Goal: Book appointment/travel/reservation

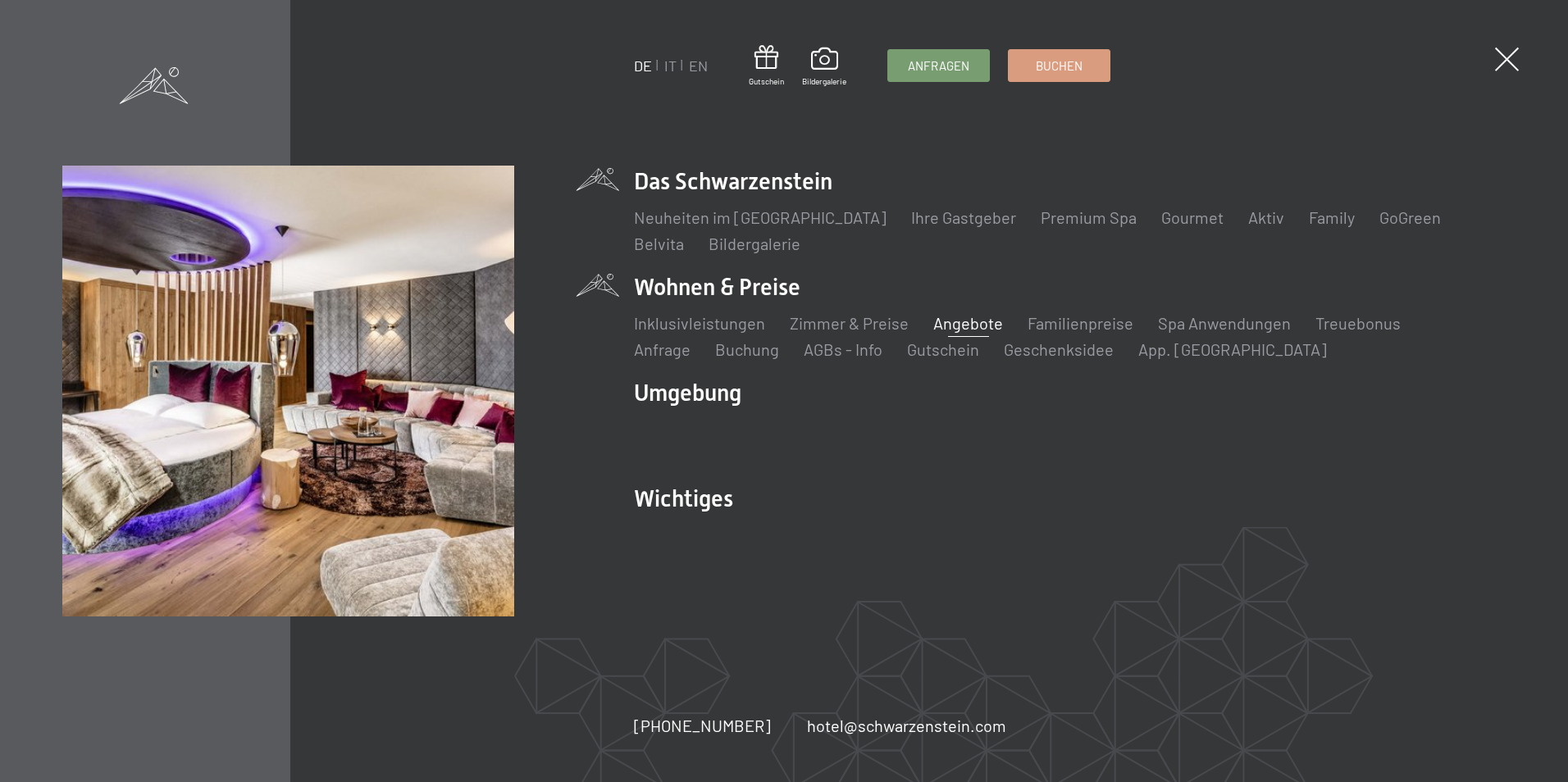
click at [949, 317] on link "Angebote" at bounding box center [968, 324] width 69 height 20
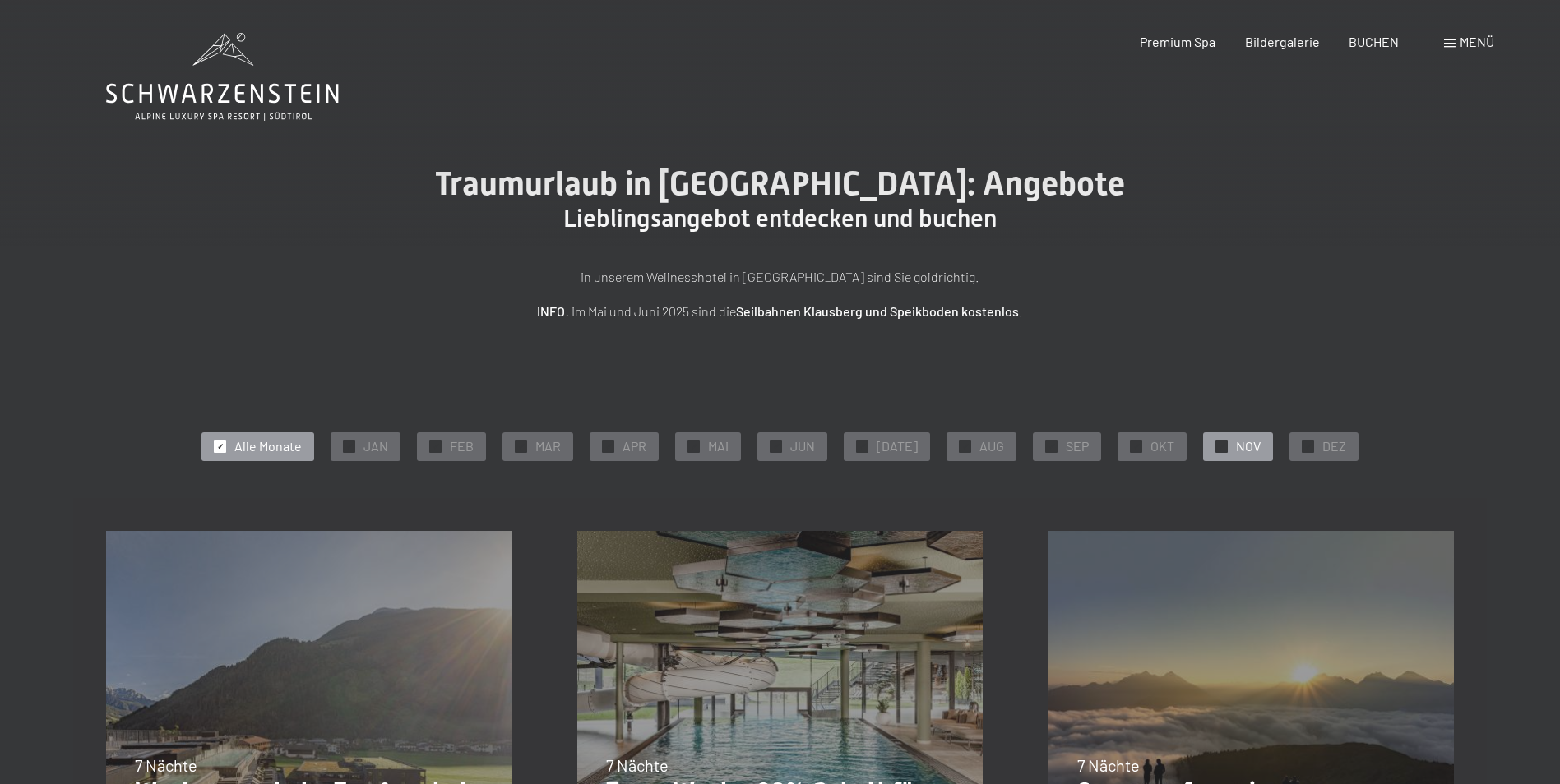
click at [1220, 452] on div "✓ NOV" at bounding box center [1238, 446] width 69 height 28
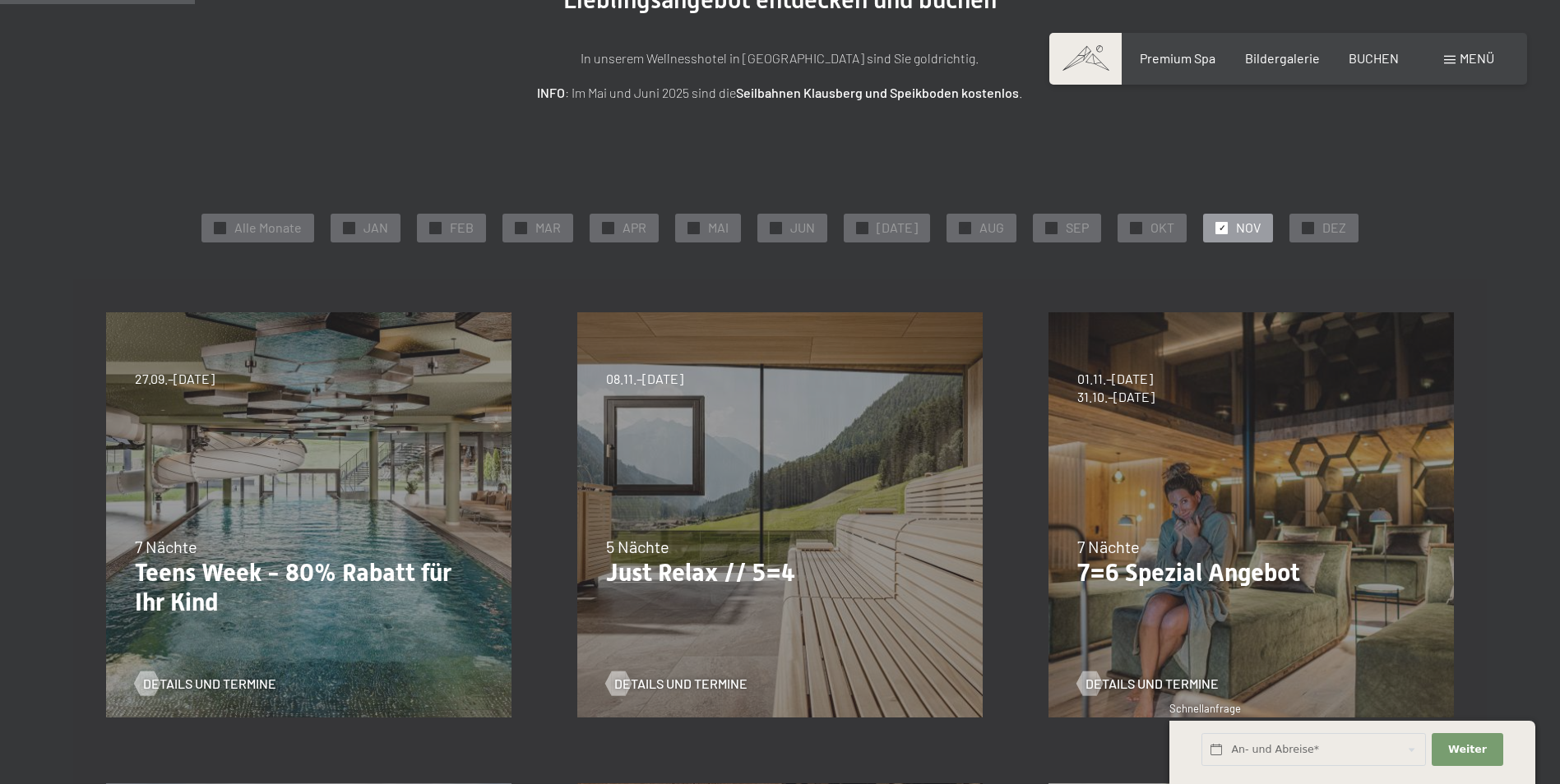
scroll to position [247, 0]
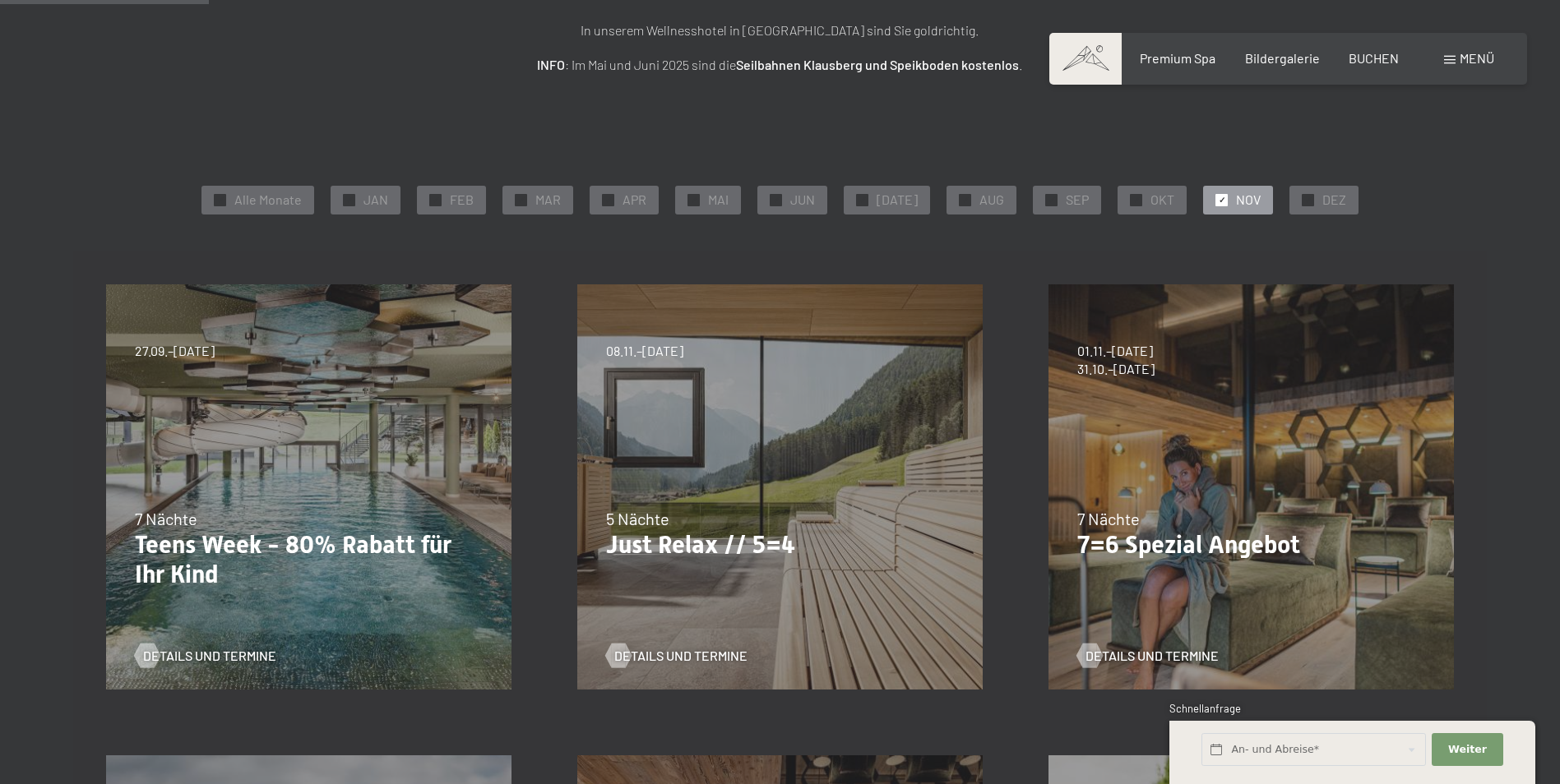
click at [771, 495] on div "07.09.–03.10.2025 21.12.–26.12.2025 11.01.–23.01.2026 08.03.–27.03.2026 08.11.–…" at bounding box center [780, 487] width 472 height 471
click at [685, 647] on span "Details und Termine" at bounding box center [697, 656] width 133 height 18
click at [1225, 202] on div "✓ NOV" at bounding box center [1238, 199] width 69 height 28
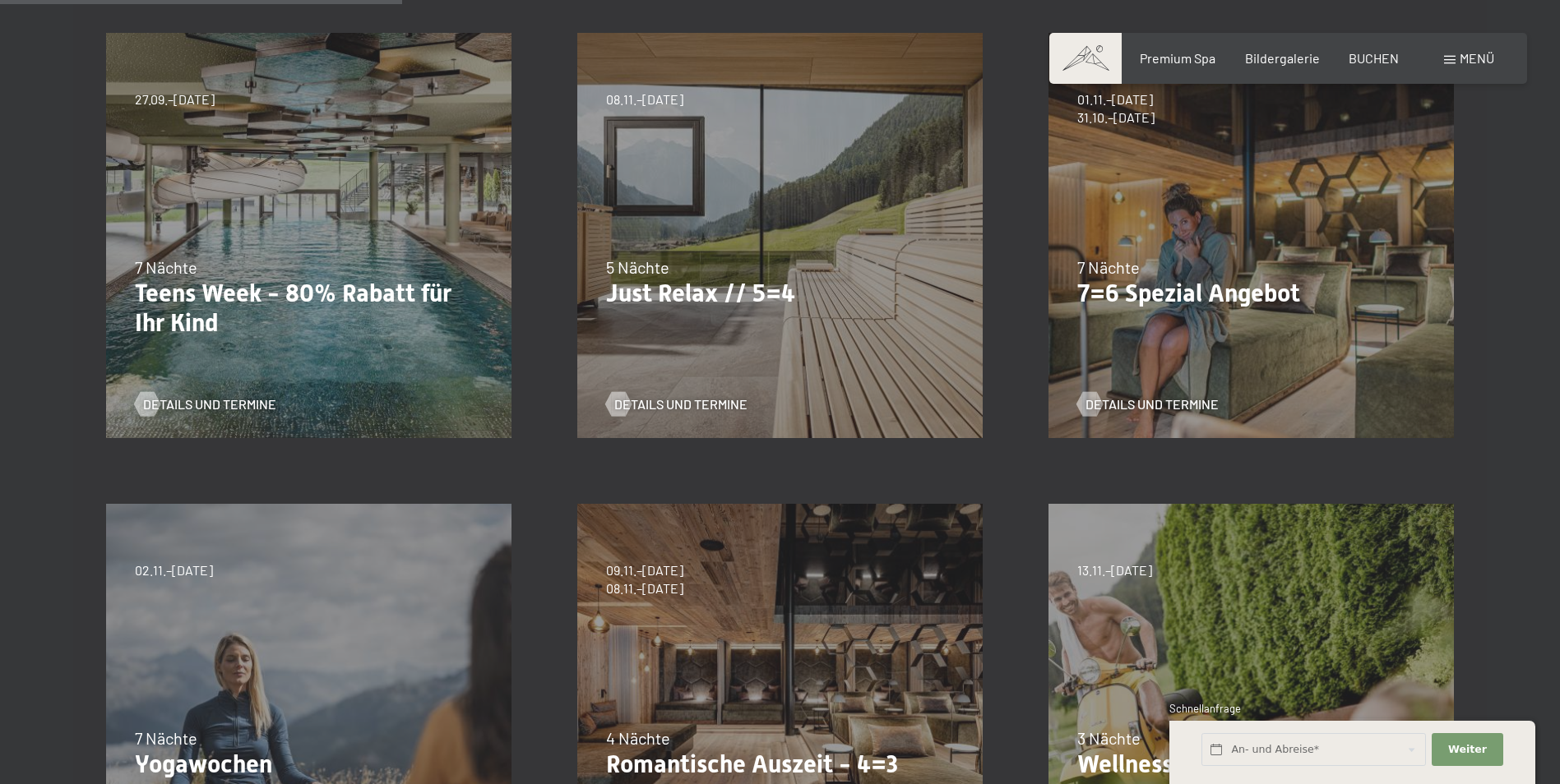
scroll to position [493, 0]
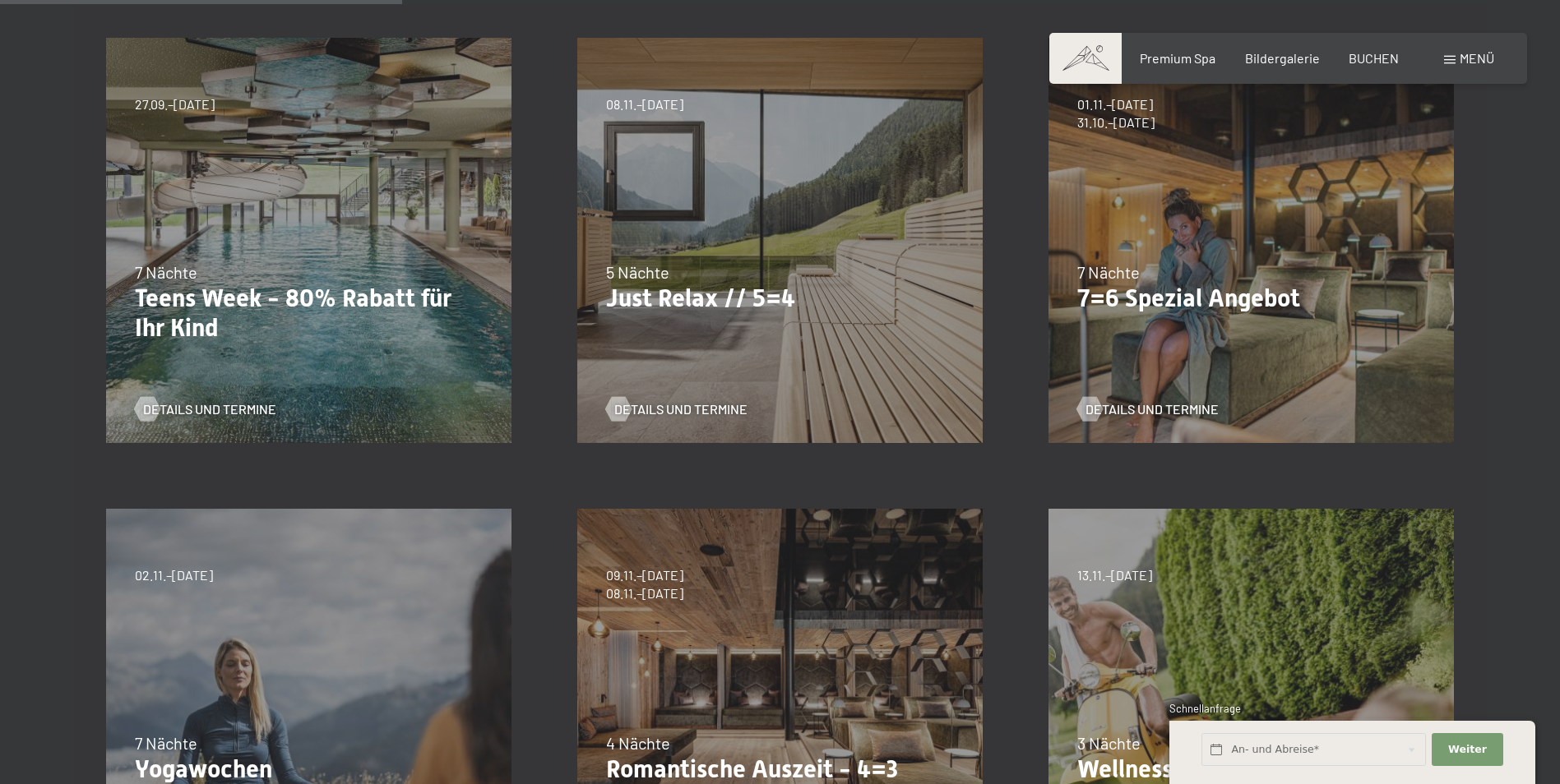
click at [680, 354] on div "07.09.–03.10.2025 21.12.–26.12.2025 11.01.–23.01.2026 08.03.–27.03.2026 08.11.–…" at bounding box center [780, 240] width 472 height 471
click at [657, 408] on span "Details und Termine" at bounding box center [697, 409] width 133 height 18
click at [1185, 256] on div "04.10.–26.10.2025 01.11.–21.12.2025 10.01.–01.02.2026 07.03.–29.03.2026 16.05.–…" at bounding box center [1251, 240] width 472 height 471
click at [1120, 415] on span "Details und Termine" at bounding box center [1169, 409] width 133 height 18
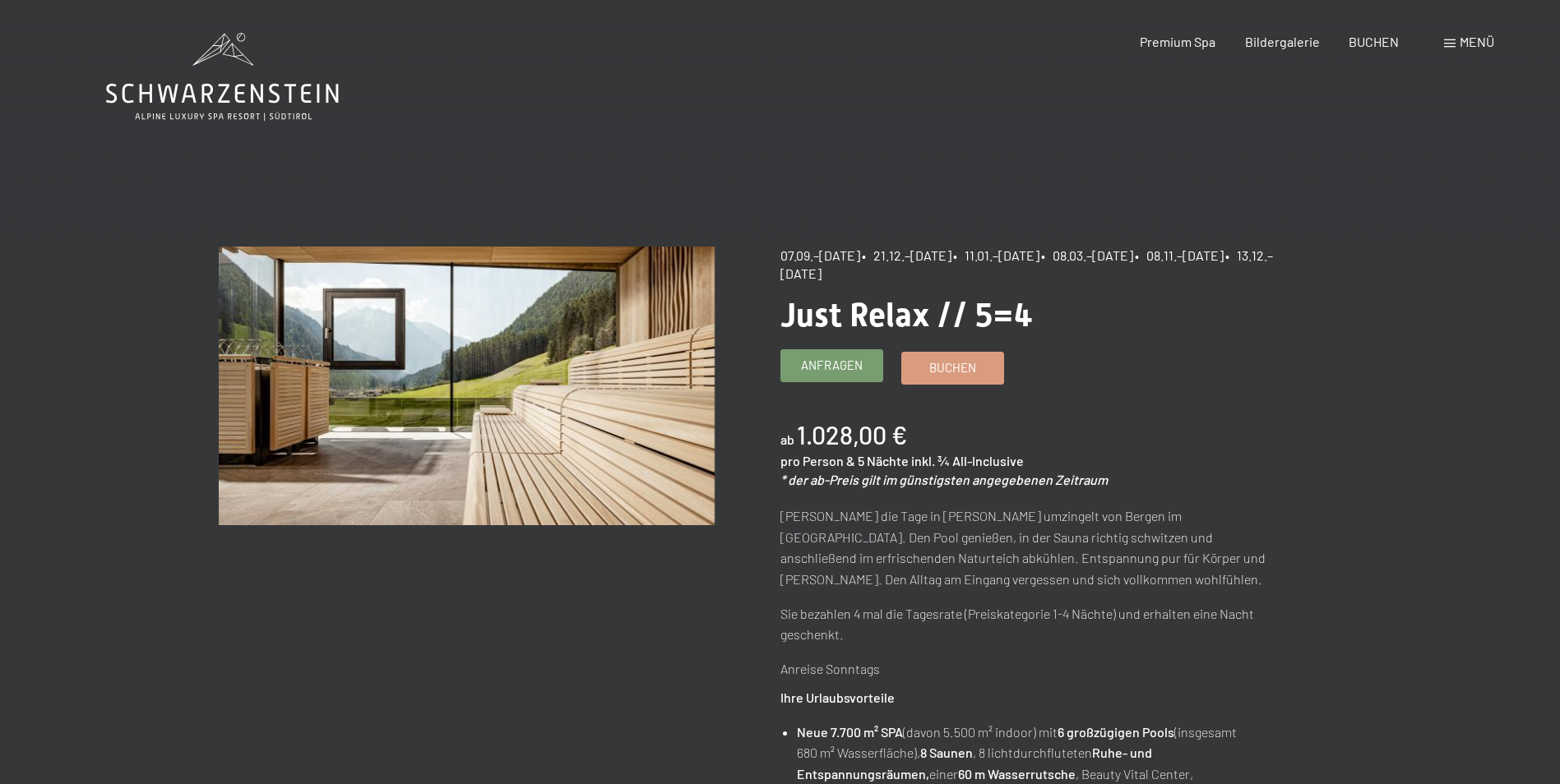
click at [809, 373] on span "Anfragen" at bounding box center [831, 366] width 61 height 17
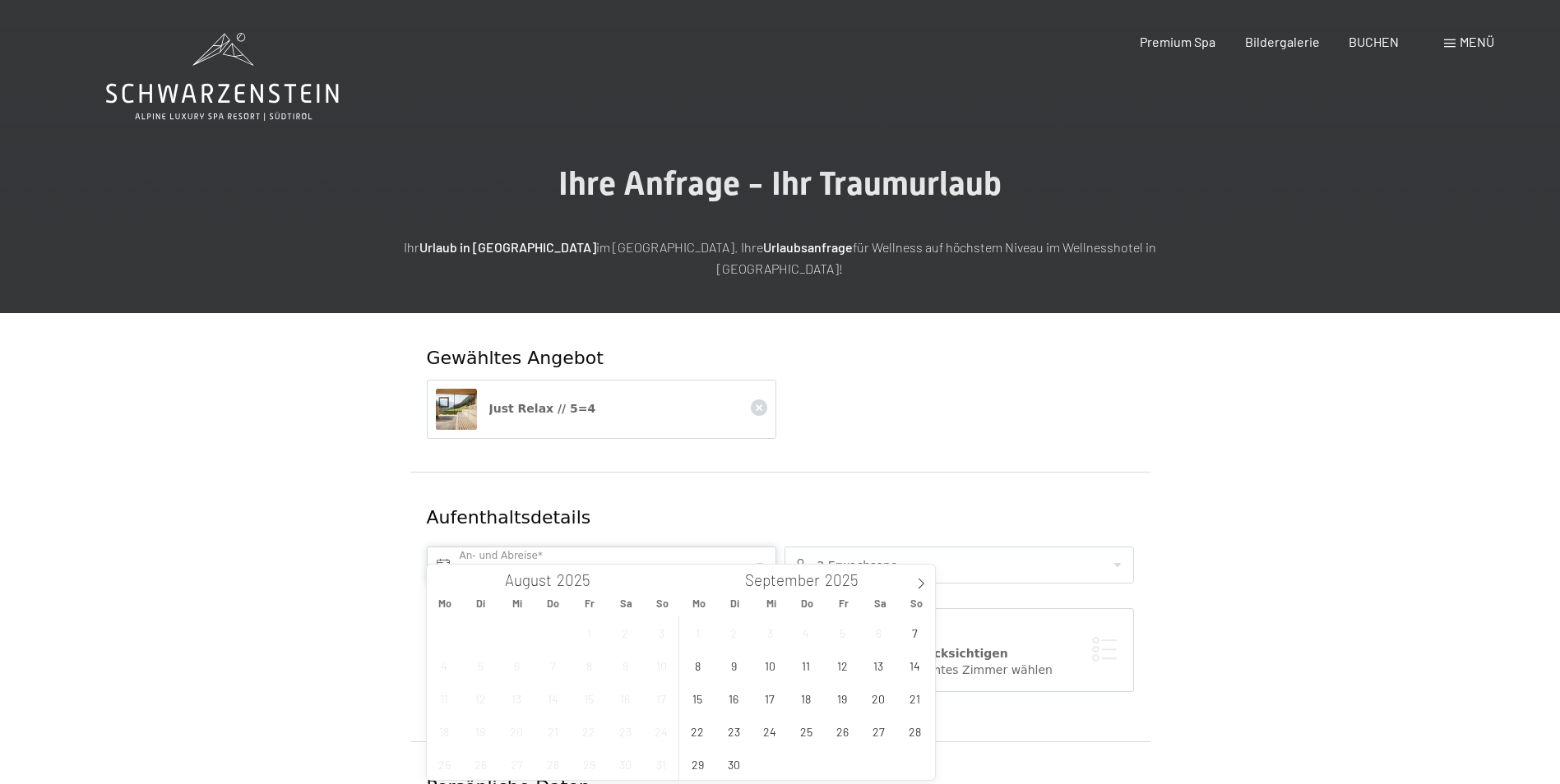
click at [550, 552] on input "text" at bounding box center [601, 565] width 349 height 37
click at [911, 587] on span at bounding box center [921, 578] width 28 height 28
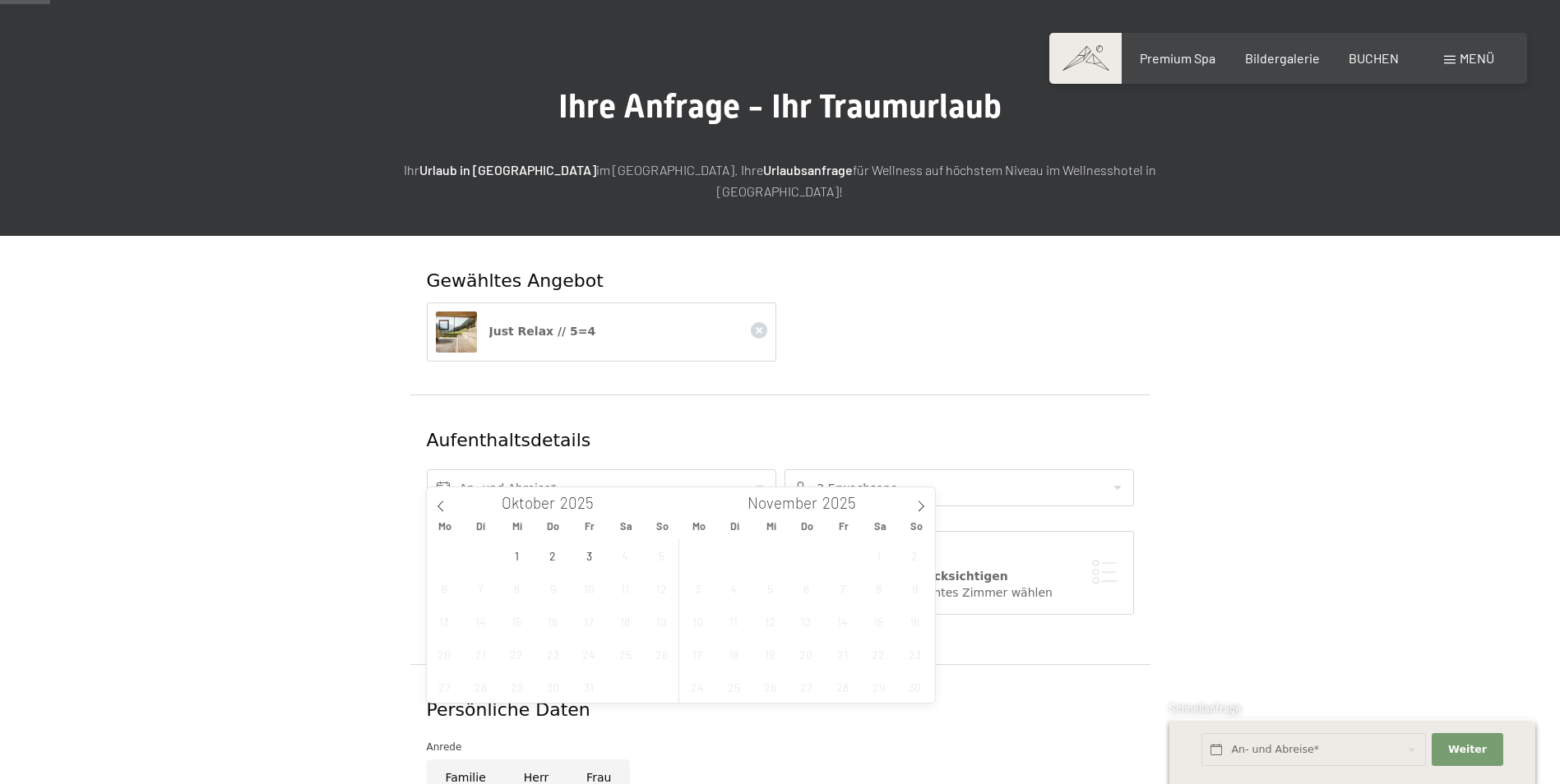
scroll to position [82, 0]
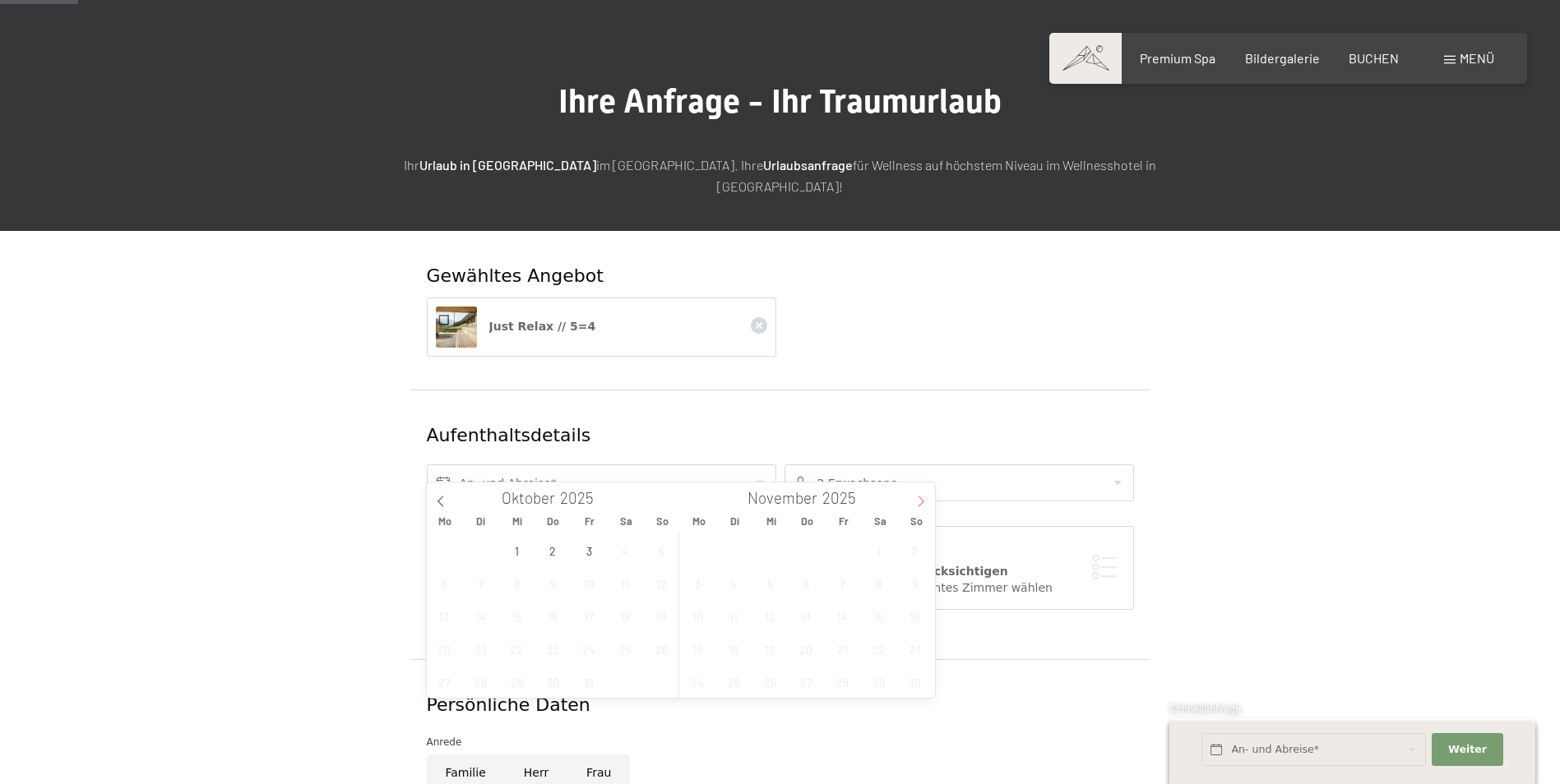
click at [918, 503] on icon at bounding box center [921, 502] width 12 height 12
click at [442, 506] on icon at bounding box center [440, 503] width 5 height 11
click at [1078, 298] on div "Just Relax // 5=4" at bounding box center [780, 335] width 716 height 76
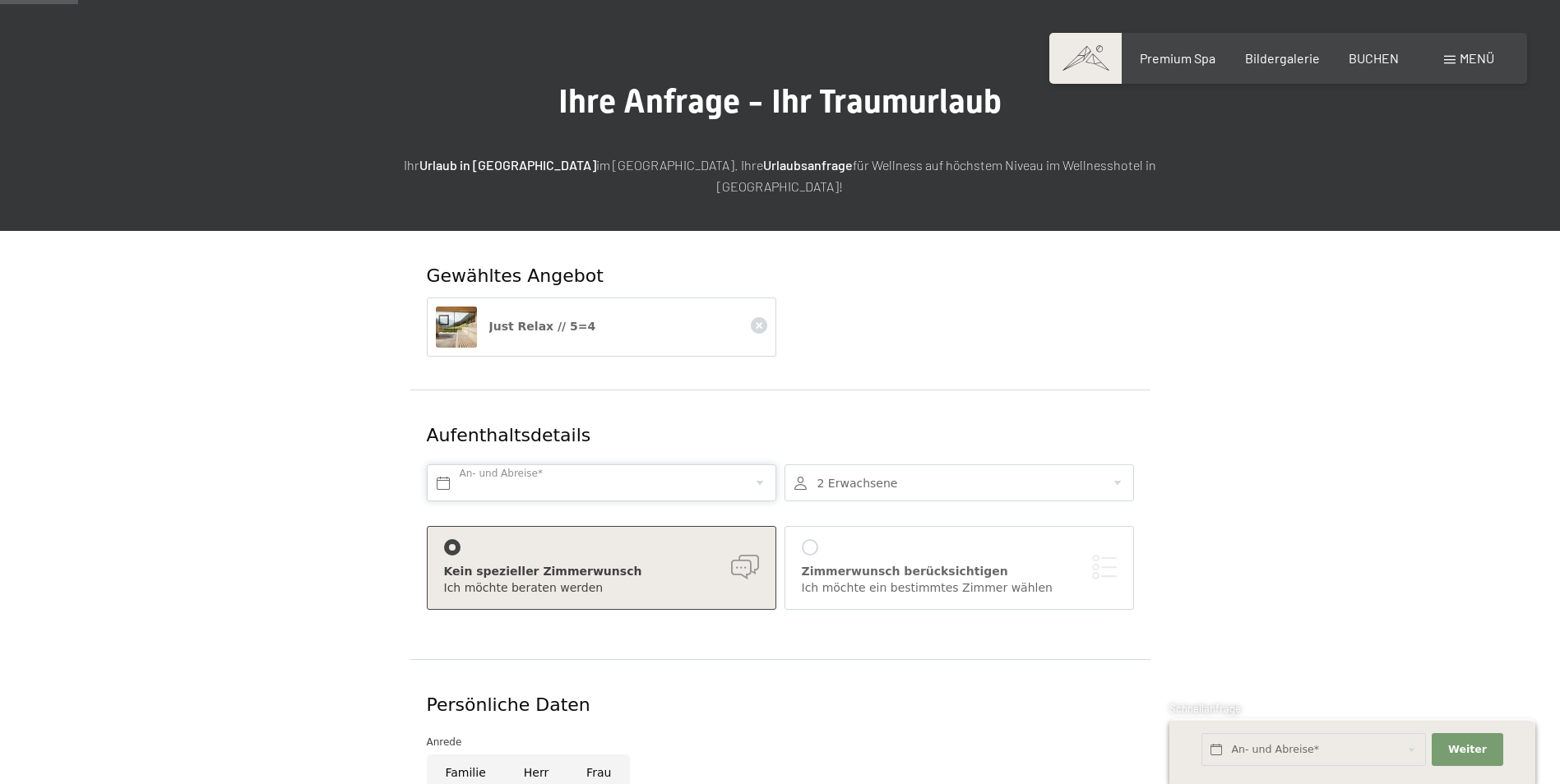
click at [504, 464] on input "text" at bounding box center [601, 482] width 349 height 37
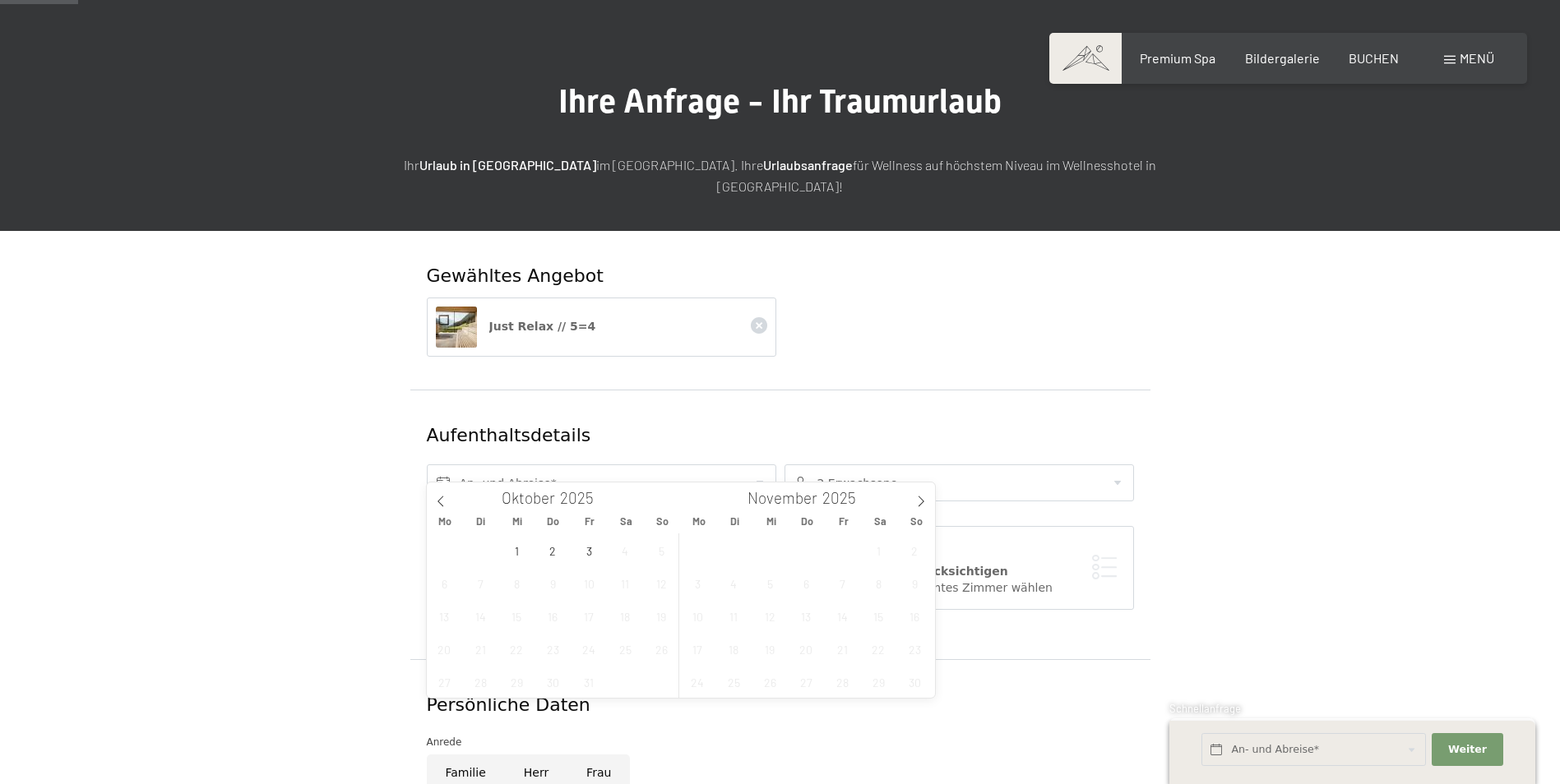
click at [842, 557] on div "27 28 29 30 31 1 2 3 4 5 6 7 8 9 10 11 12 13 14 15 16 17 18 19 20 21 22 23 24 2…" at bounding box center [805, 616] width 253 height 164
click at [834, 582] on span "7" at bounding box center [842, 583] width 32 height 32
click at [791, 599] on div "27 28 29 30 31 1 2 3 4 5 6 7 8 9 10 11 12 13 14 15 16 17 18 19 20 21 22 23 24 2…" at bounding box center [805, 616] width 253 height 164
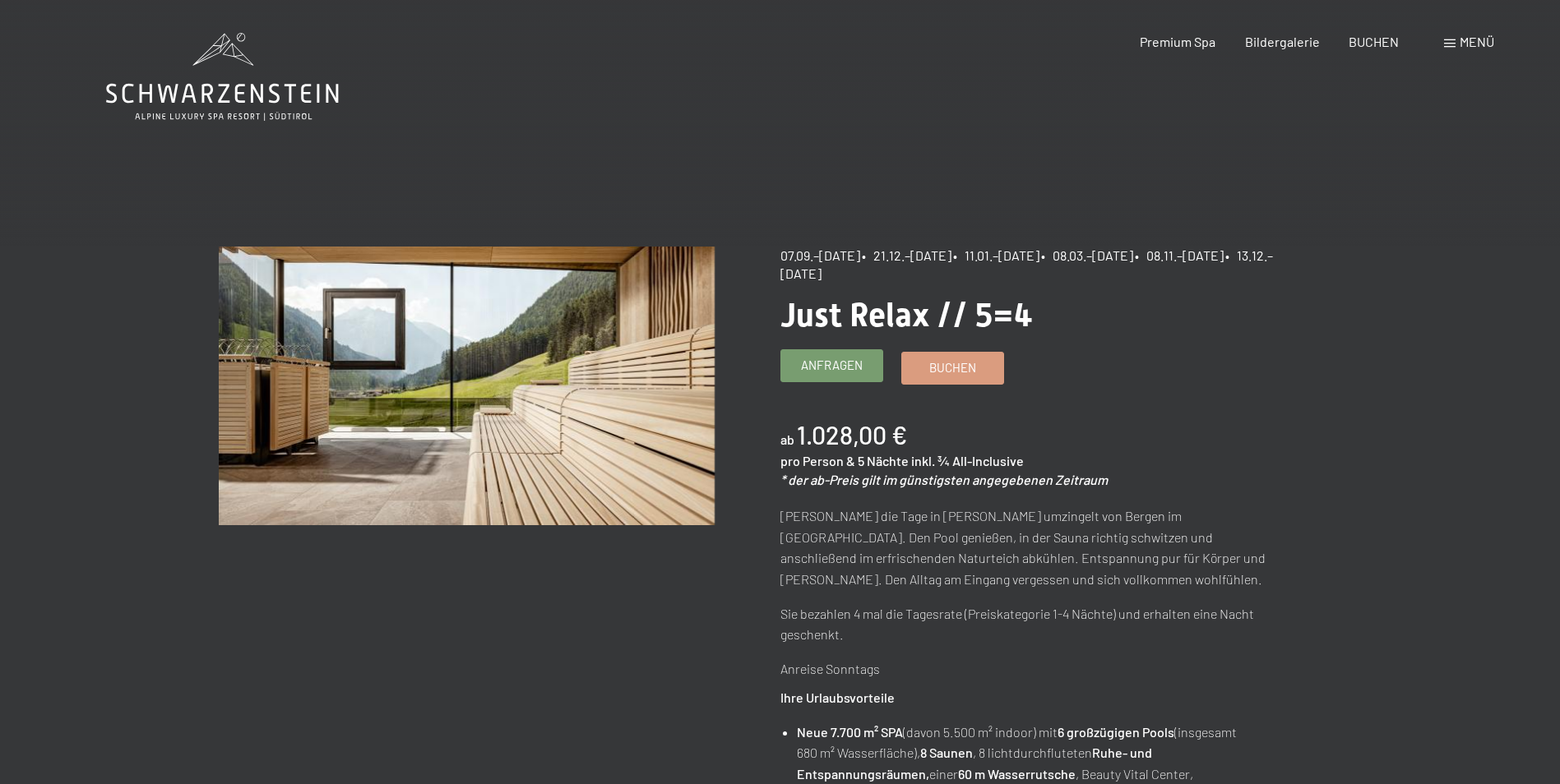
click at [839, 370] on span "Anfragen" at bounding box center [831, 366] width 61 height 17
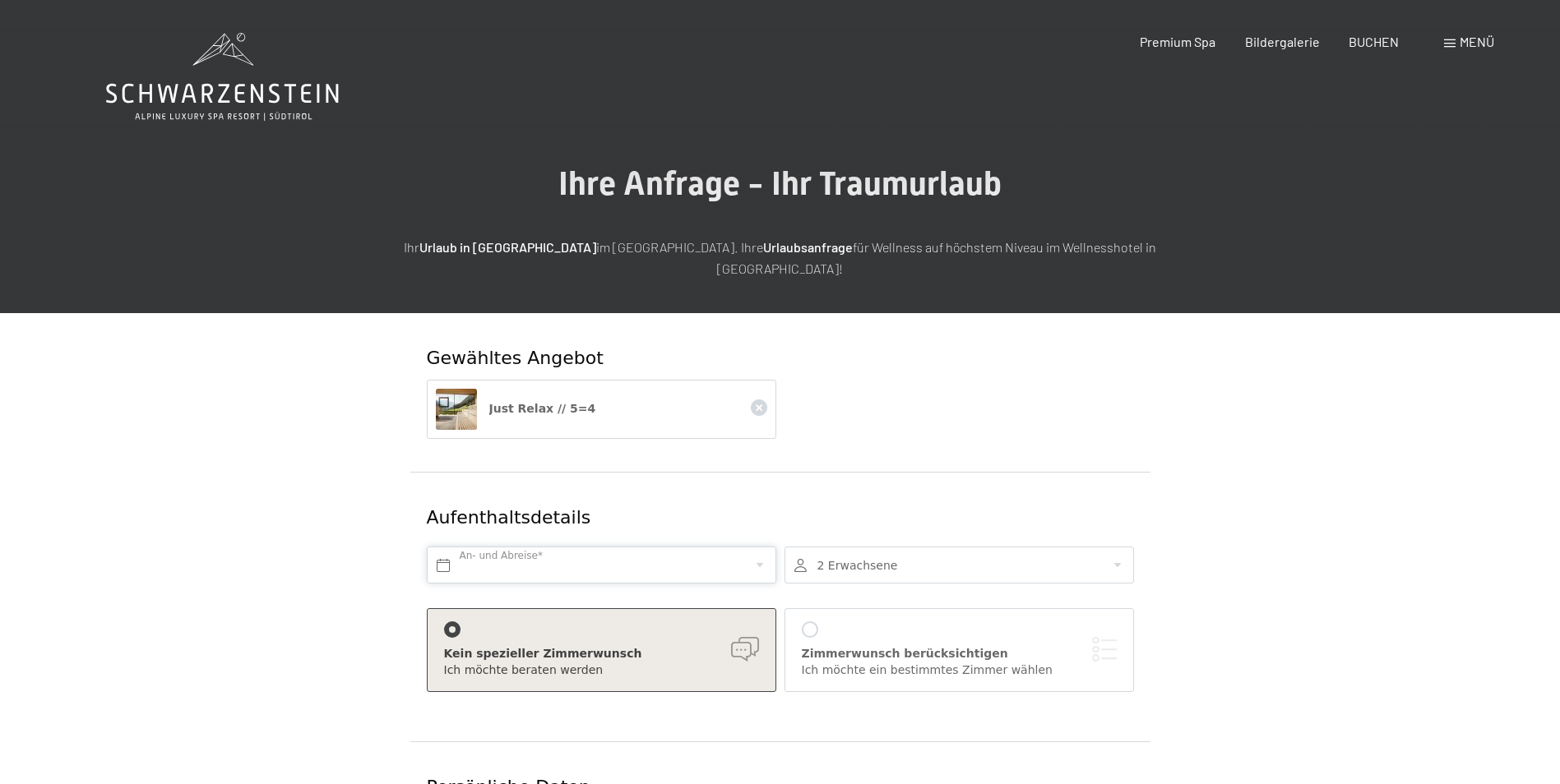
click at [492, 546] on input "text" at bounding box center [601, 565] width 349 height 37
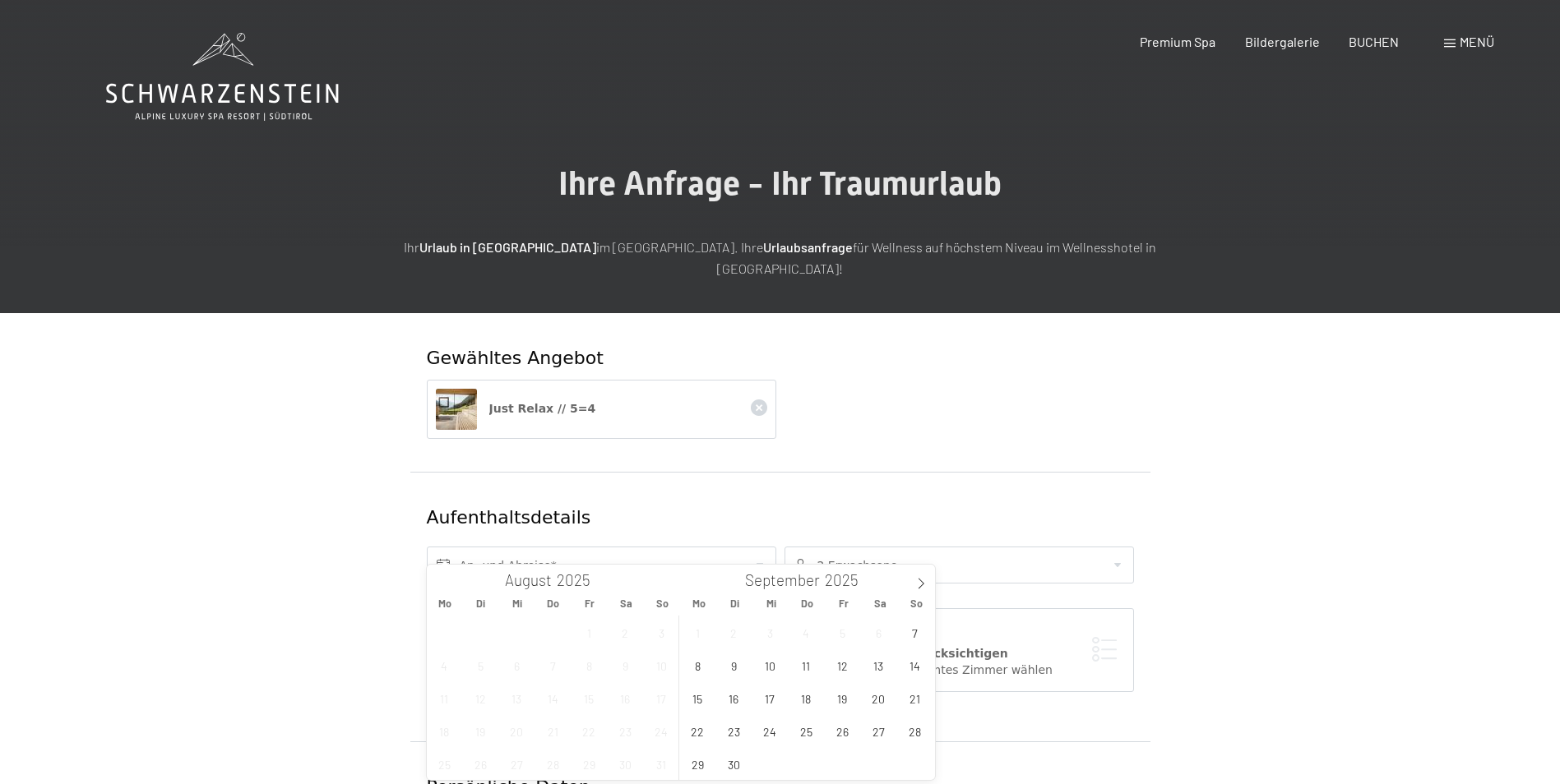
click at [880, 577] on div "September 2025" at bounding box center [807, 578] width 191 height 28
click at [909, 583] on span at bounding box center [921, 578] width 28 height 28
click at [912, 585] on span at bounding box center [921, 578] width 28 height 28
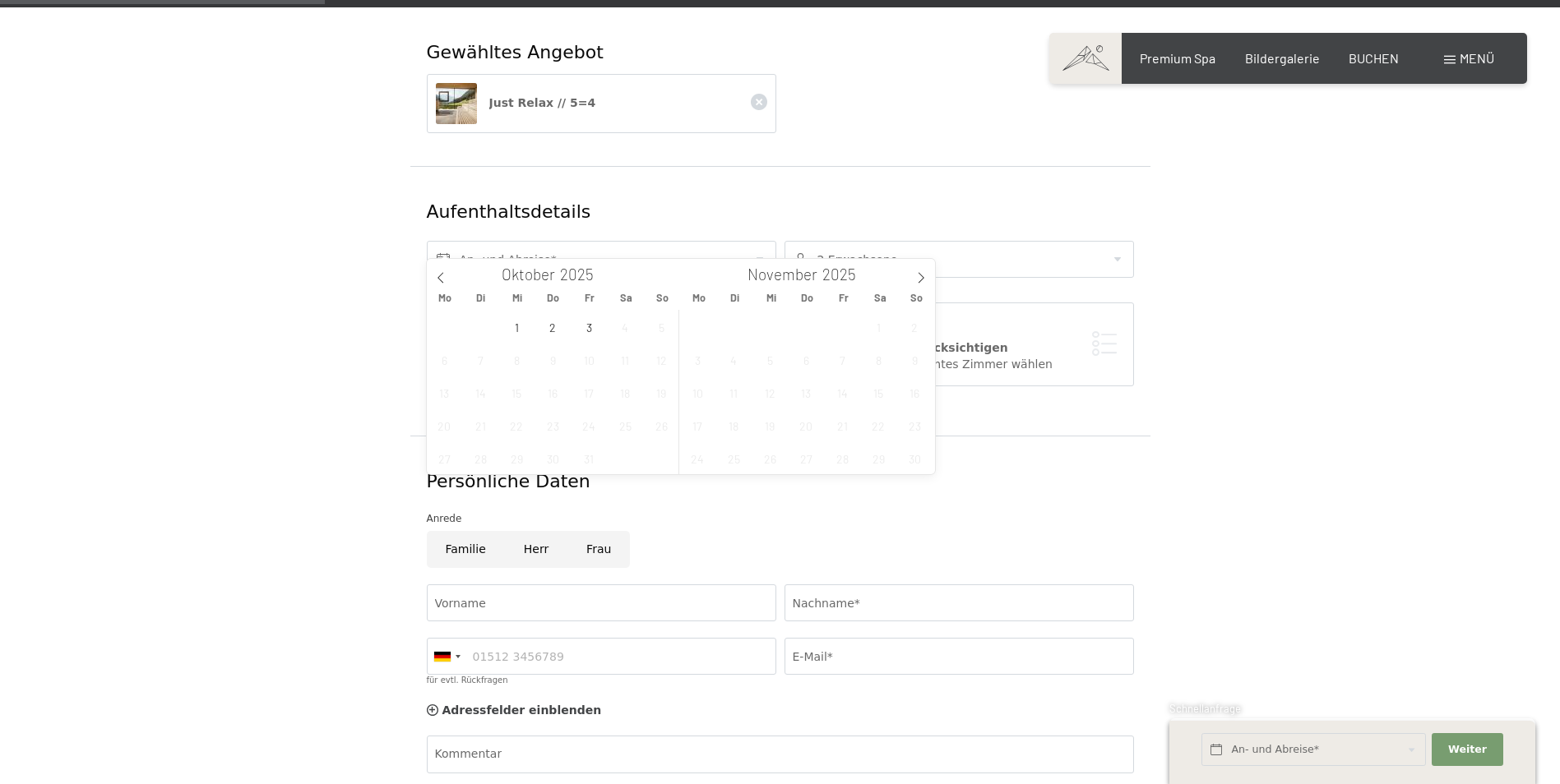
scroll to position [329, 0]
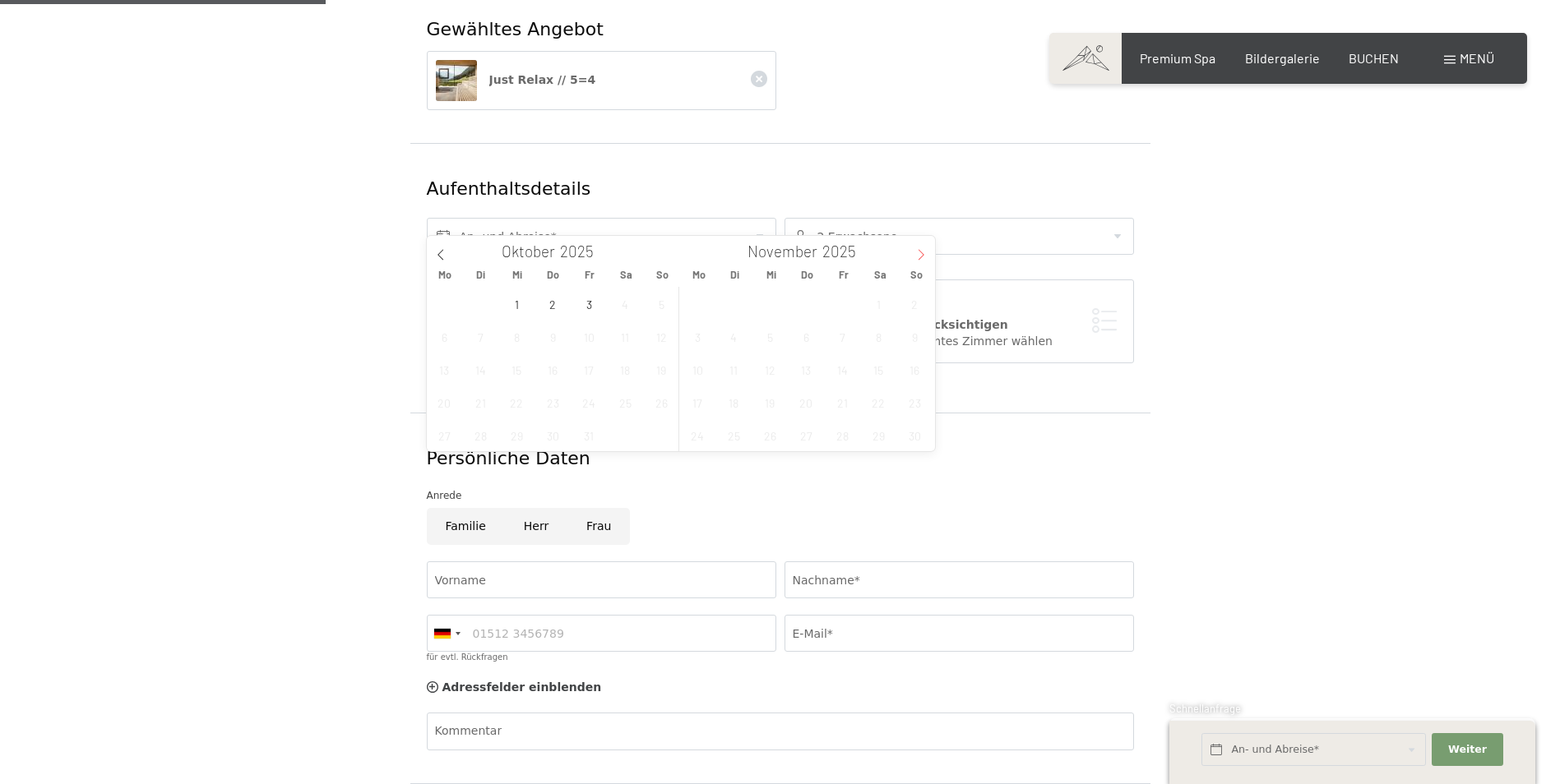
click at [918, 253] on icon at bounding box center [921, 255] width 12 height 12
click at [444, 255] on icon at bounding box center [440, 255] width 12 height 12
type input "2025"
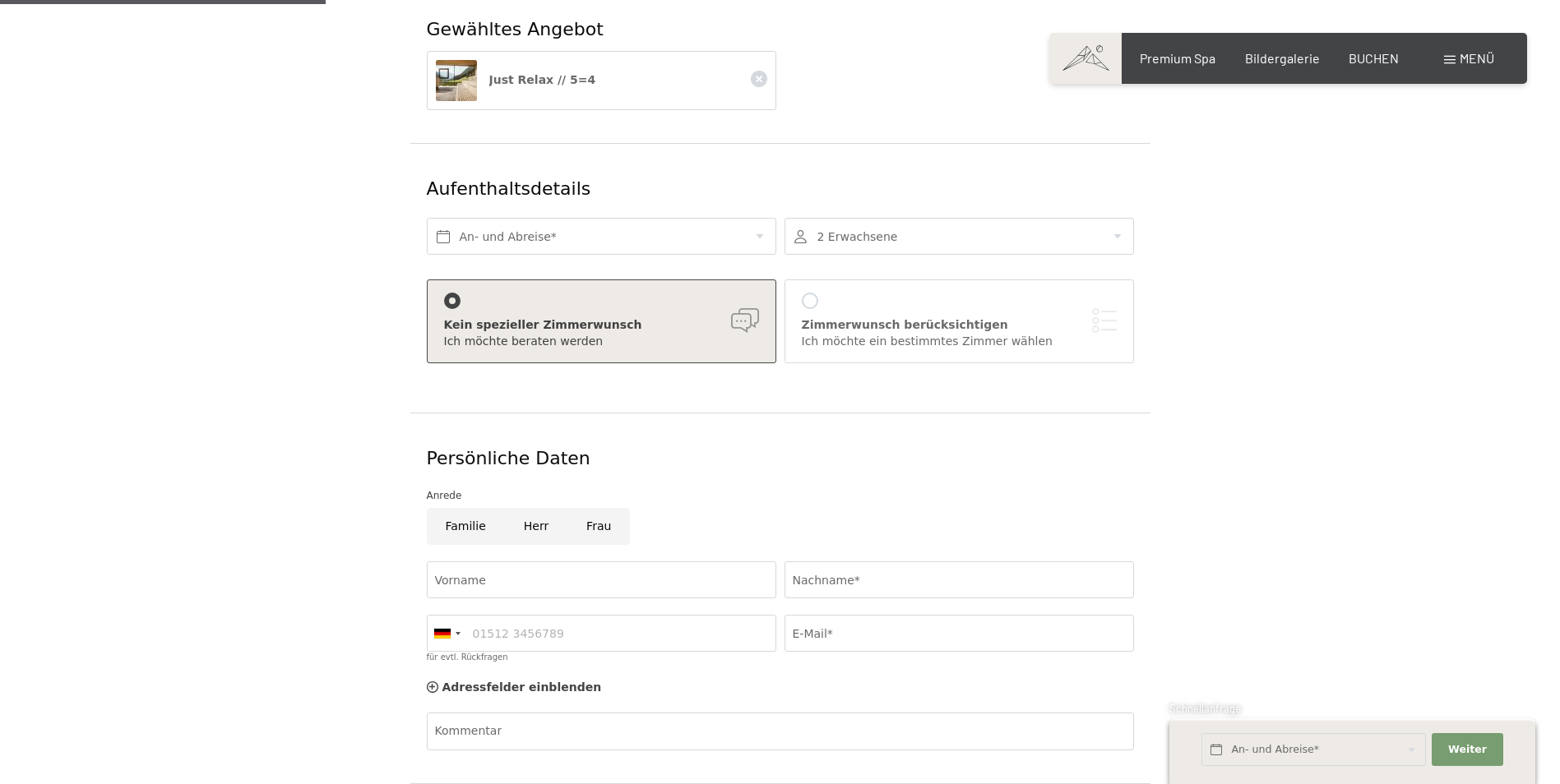
click at [1495, 394] on div "Gewähltes Angebot Just Relax // 5=4 Aufenthaltsdetails An- und Abreise* 2 Erwac…" at bounding box center [780, 467] width 1560 height 966
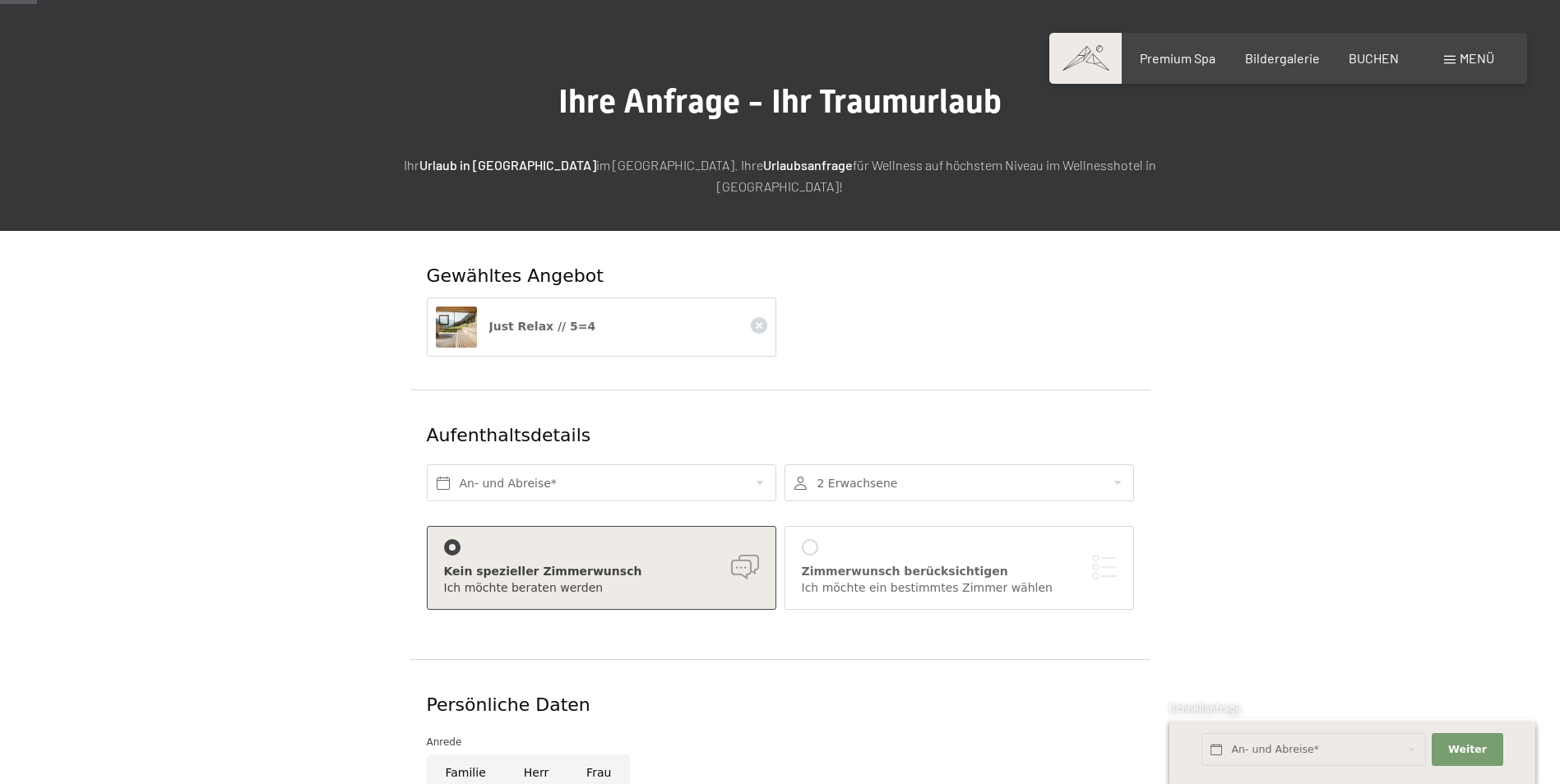
scroll to position [0, 0]
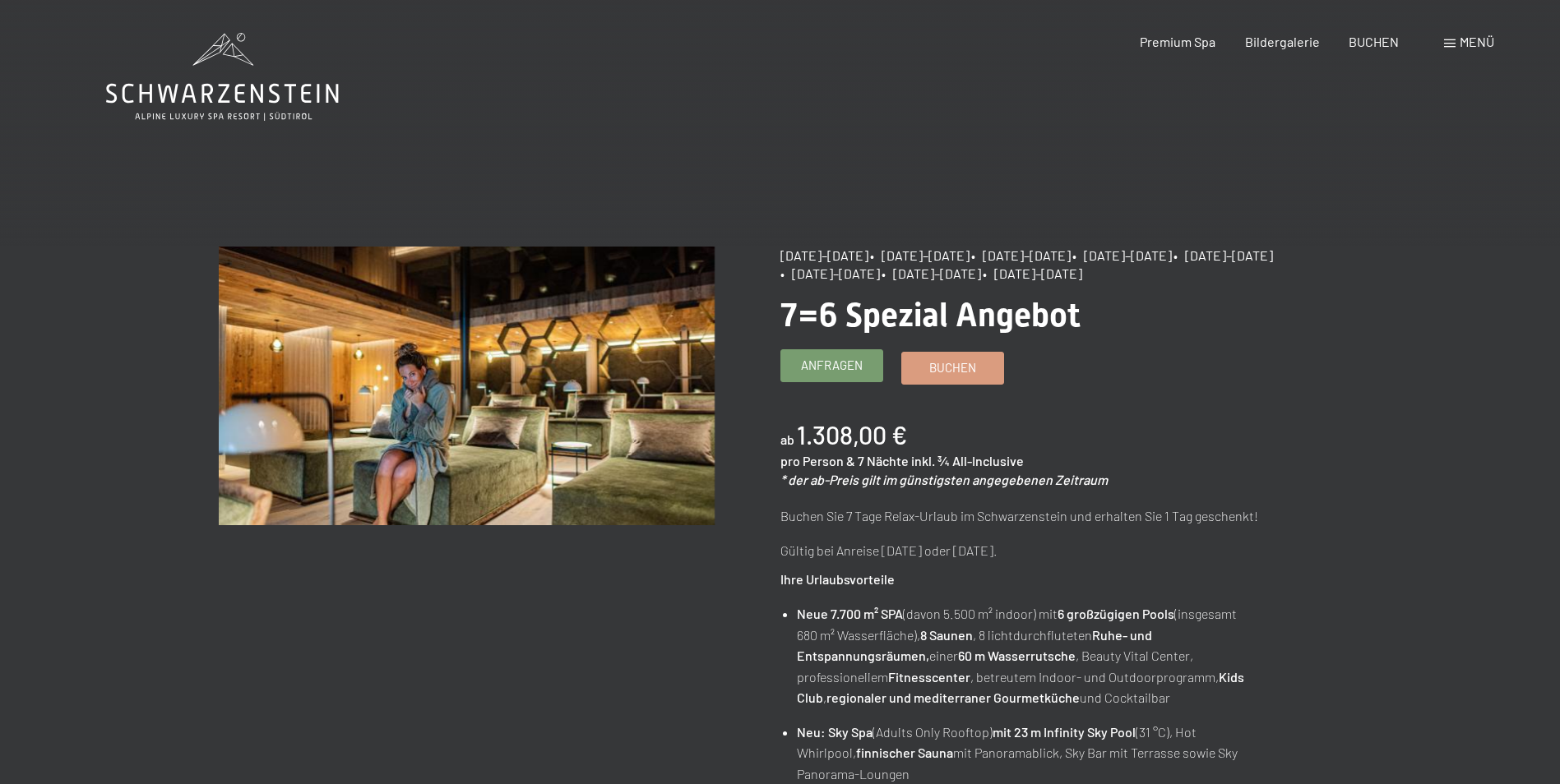
click at [799, 363] on link "Anfragen" at bounding box center [832, 366] width 101 height 31
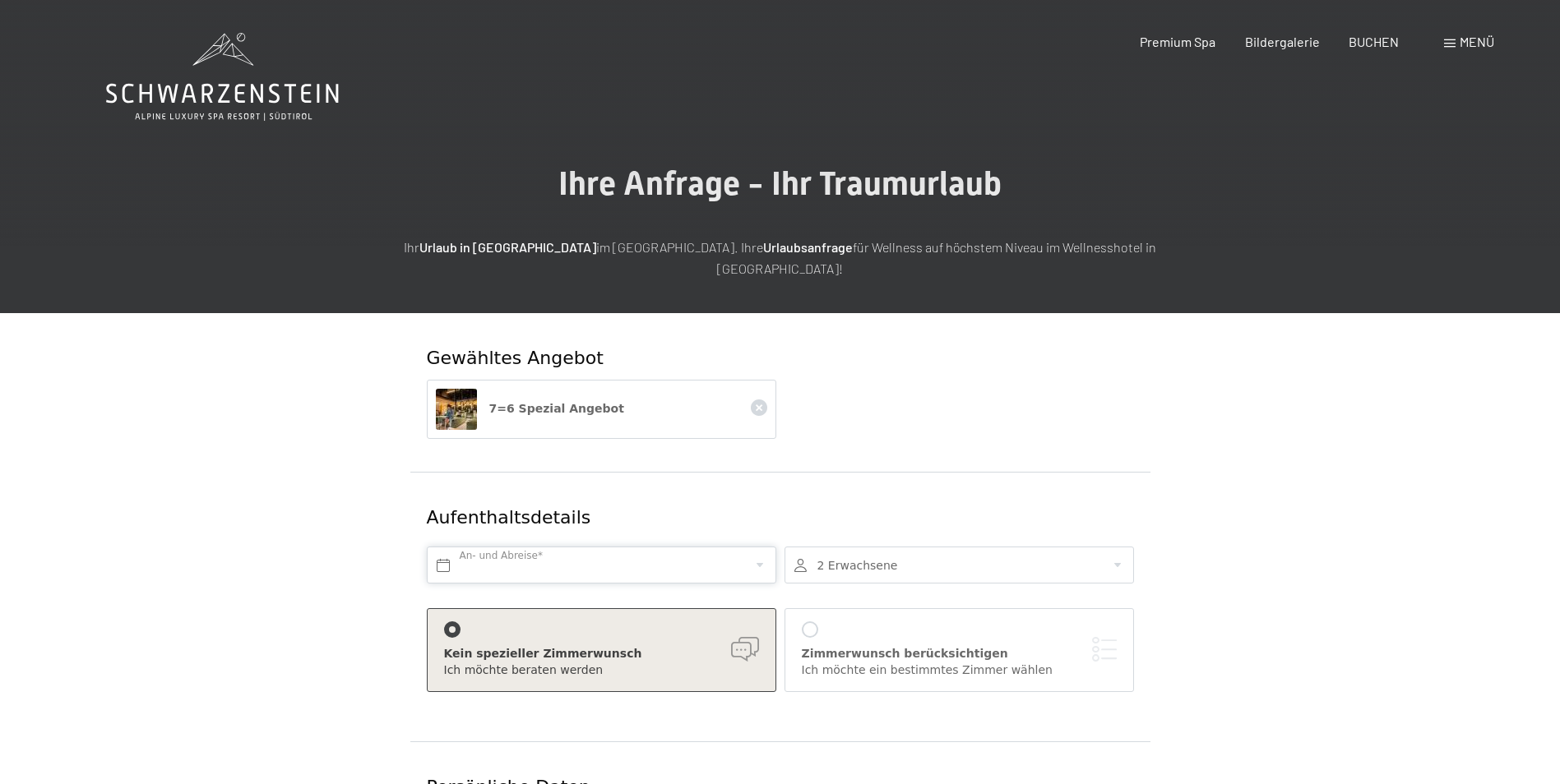
click at [448, 546] on input "text" at bounding box center [601, 565] width 349 height 37
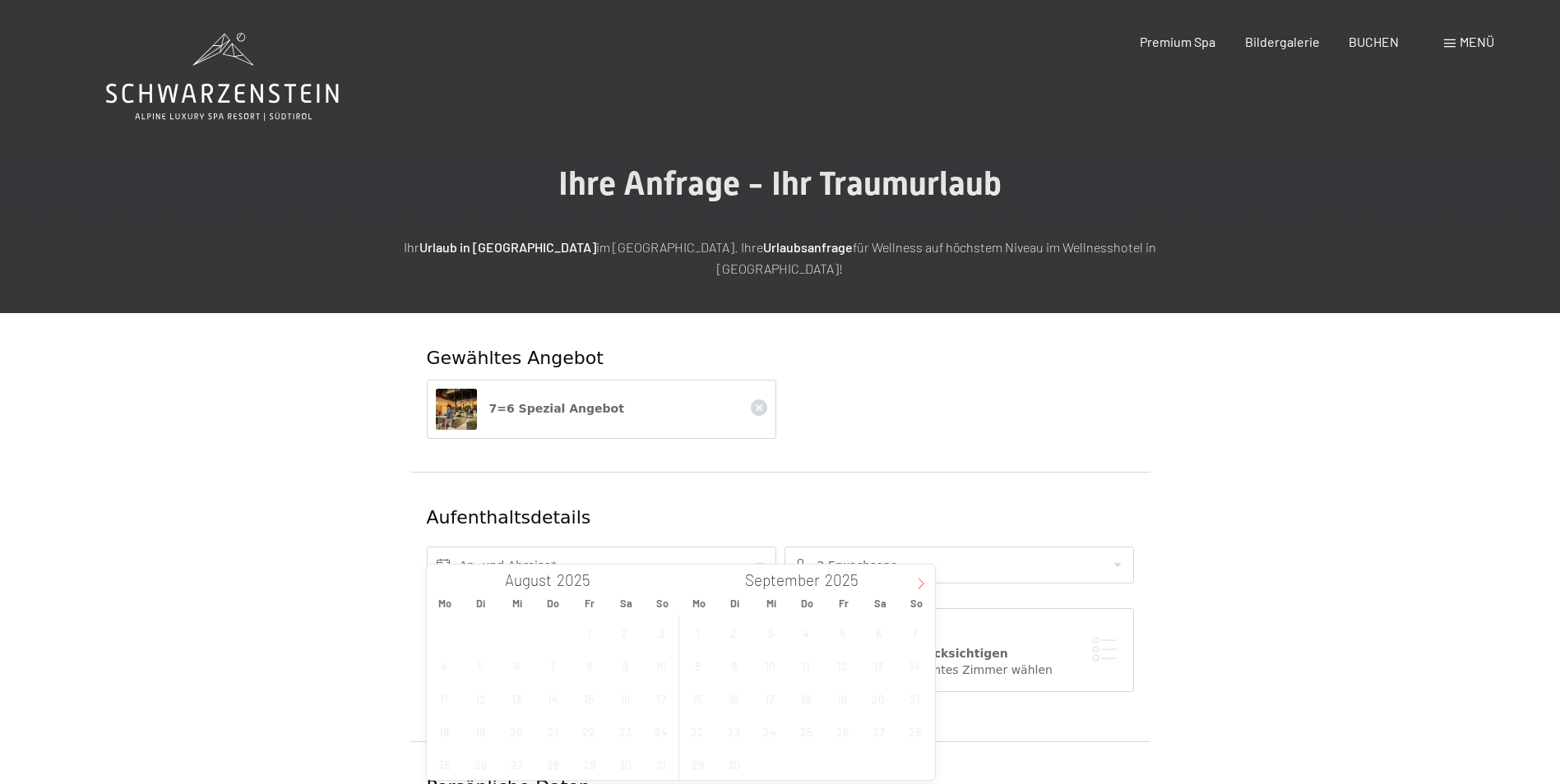
click at [927, 576] on span at bounding box center [921, 578] width 28 height 28
click at [923, 577] on span at bounding box center [921, 578] width 28 height 28
click at [907, 671] on span "9" at bounding box center [915, 665] width 32 height 32
type input "So. 09.11.2025"
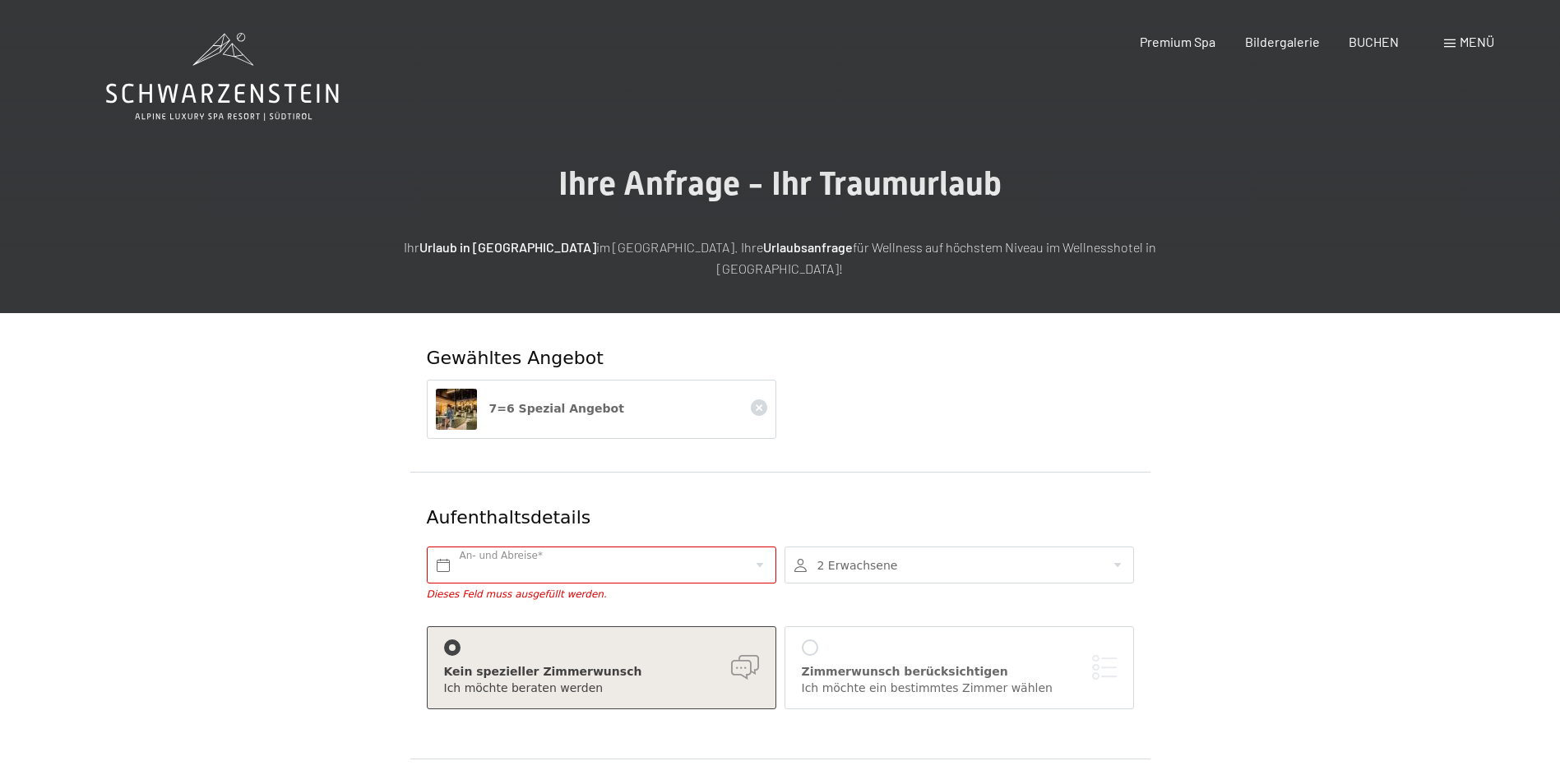
click at [847, 549] on div at bounding box center [959, 565] width 349 height 37
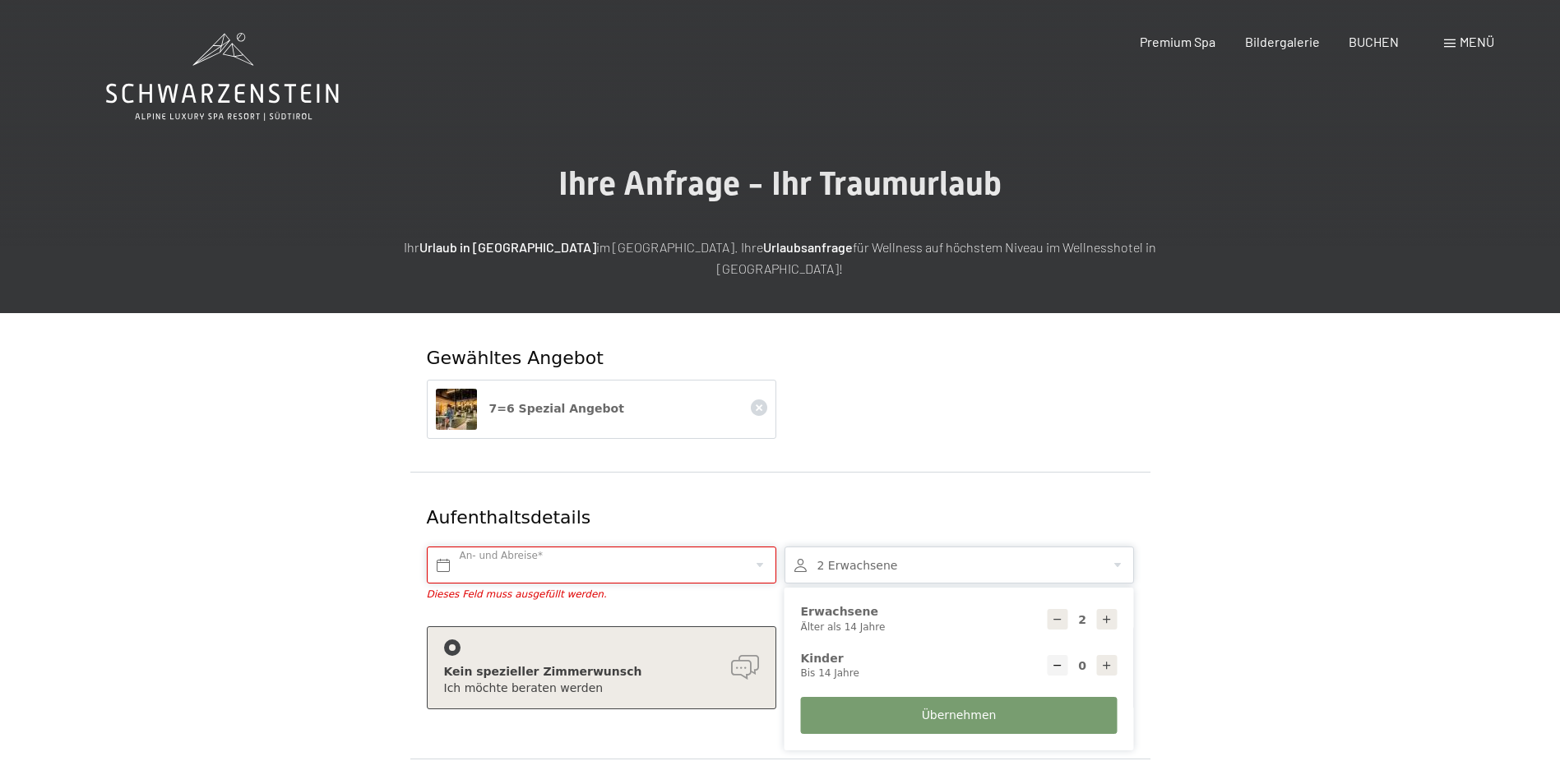
click at [622, 546] on input "text" at bounding box center [601, 565] width 349 height 37
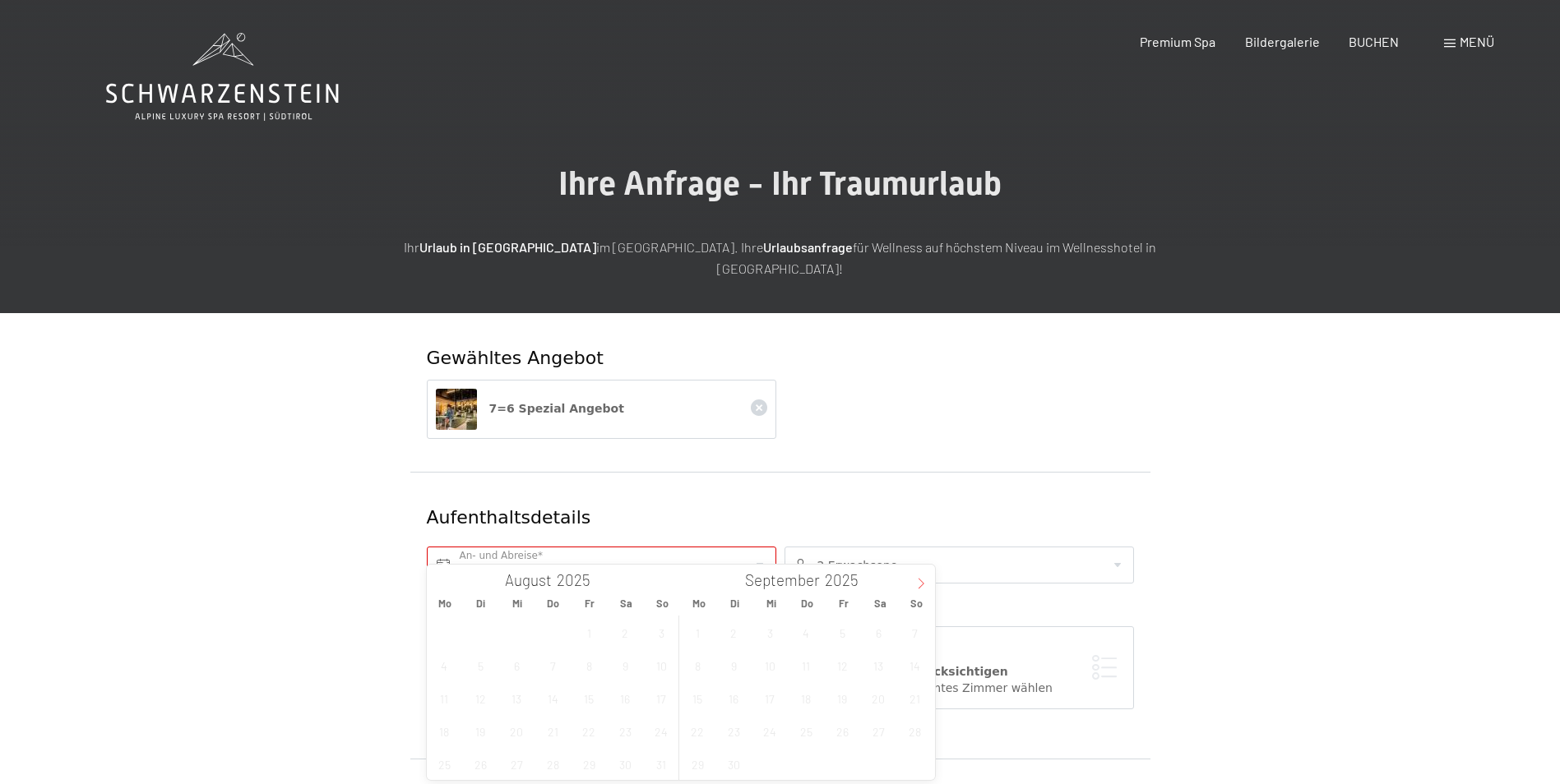
click at [923, 584] on icon at bounding box center [920, 585] width 5 height 11
click at [908, 670] on span "9" at bounding box center [915, 665] width 32 height 32
click at [838, 702] on span "14" at bounding box center [842, 698] width 32 height 32
type input "So. 09.11.2025 - Fr. 14.11.2025"
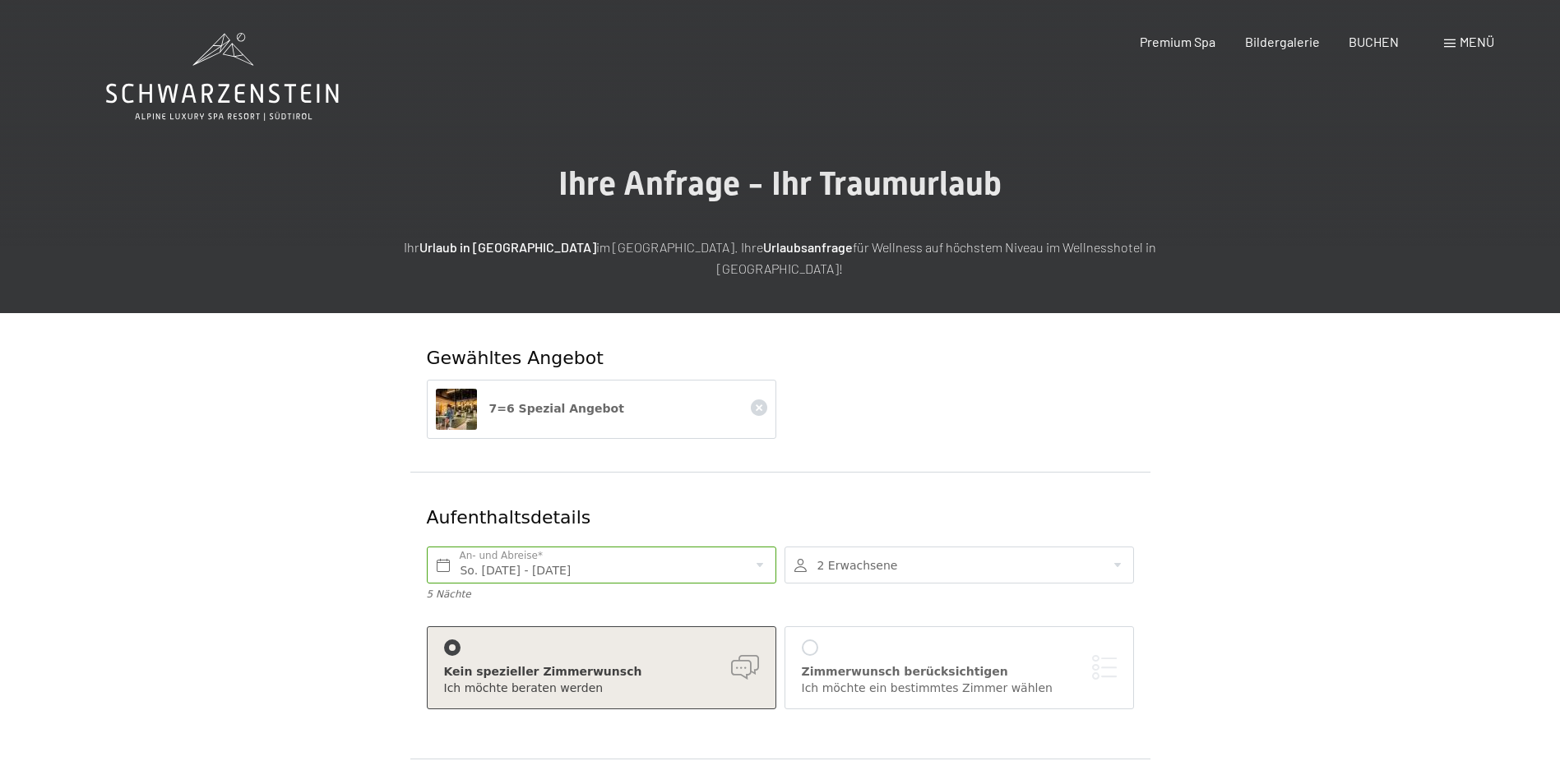
click at [894, 548] on div at bounding box center [959, 565] width 349 height 37
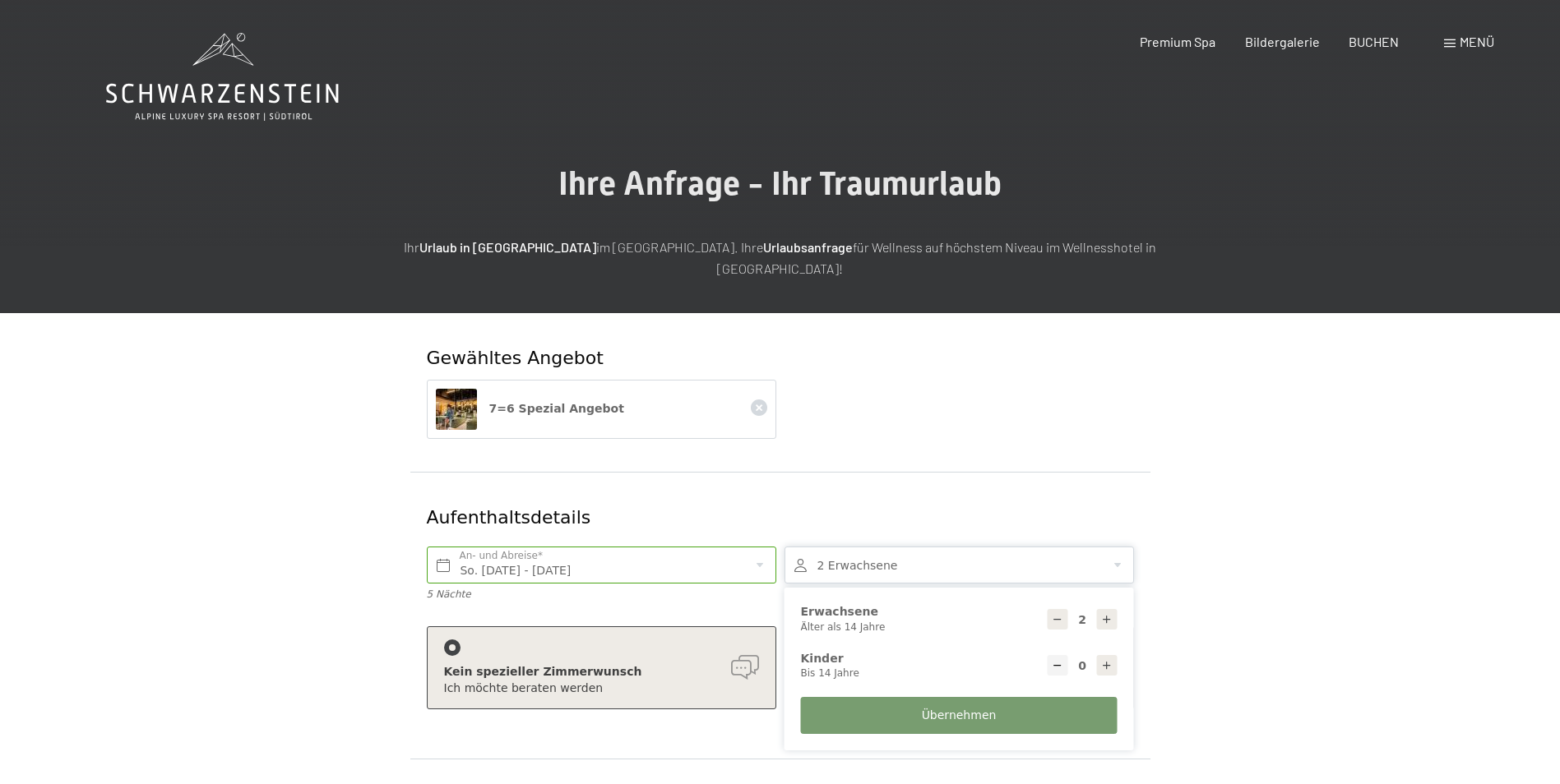
click at [1105, 661] on icon at bounding box center [1107, 666] width 12 height 12
type input "1"
select select
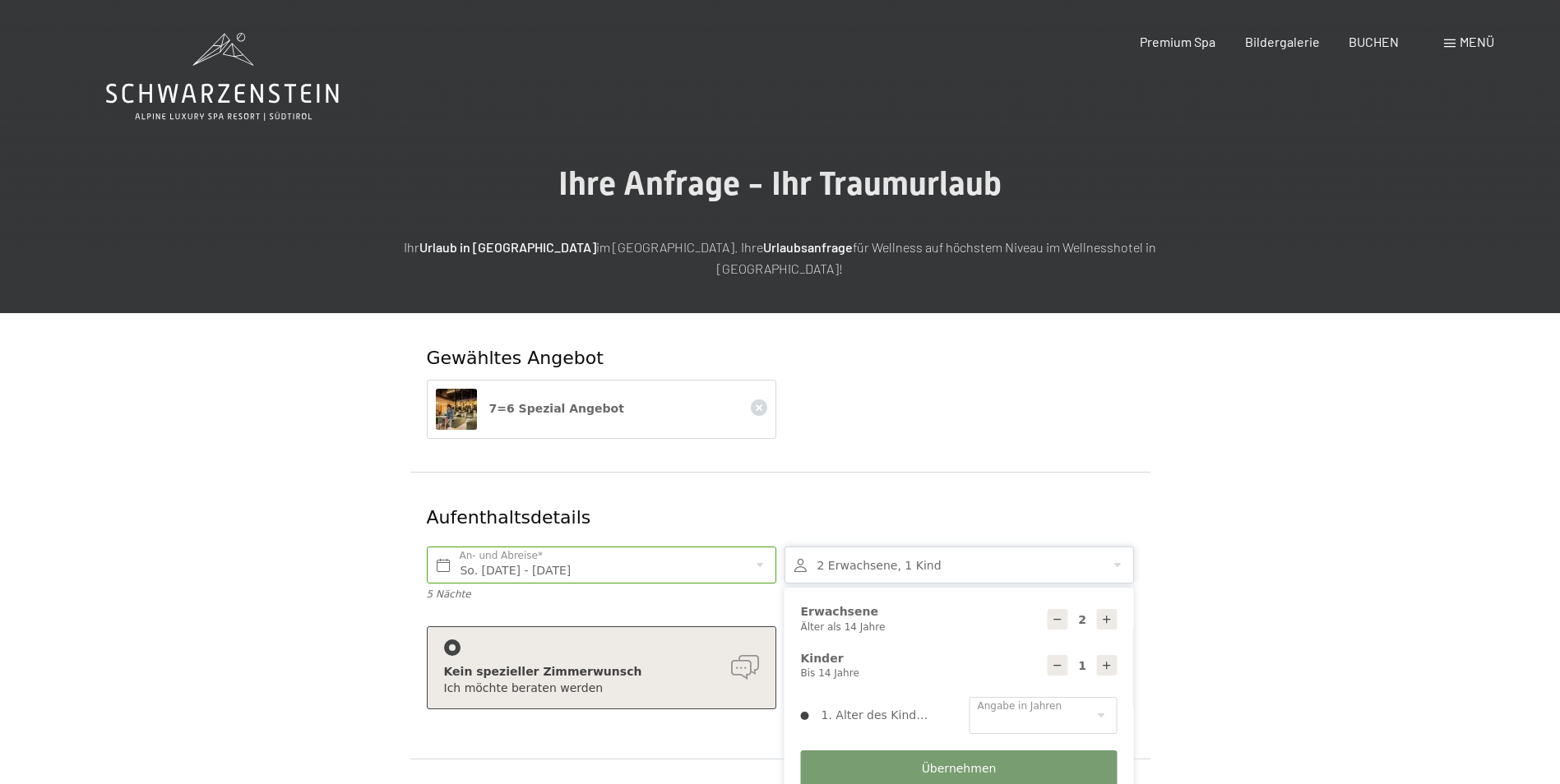
click at [1105, 661] on icon at bounding box center [1107, 666] width 12 height 12
type input "2"
select select
click at [1103, 697] on select "0 1 2 3 4 5 6 7 8 9 10 11 12 13 14" at bounding box center [1044, 715] width 148 height 37
select select "0"
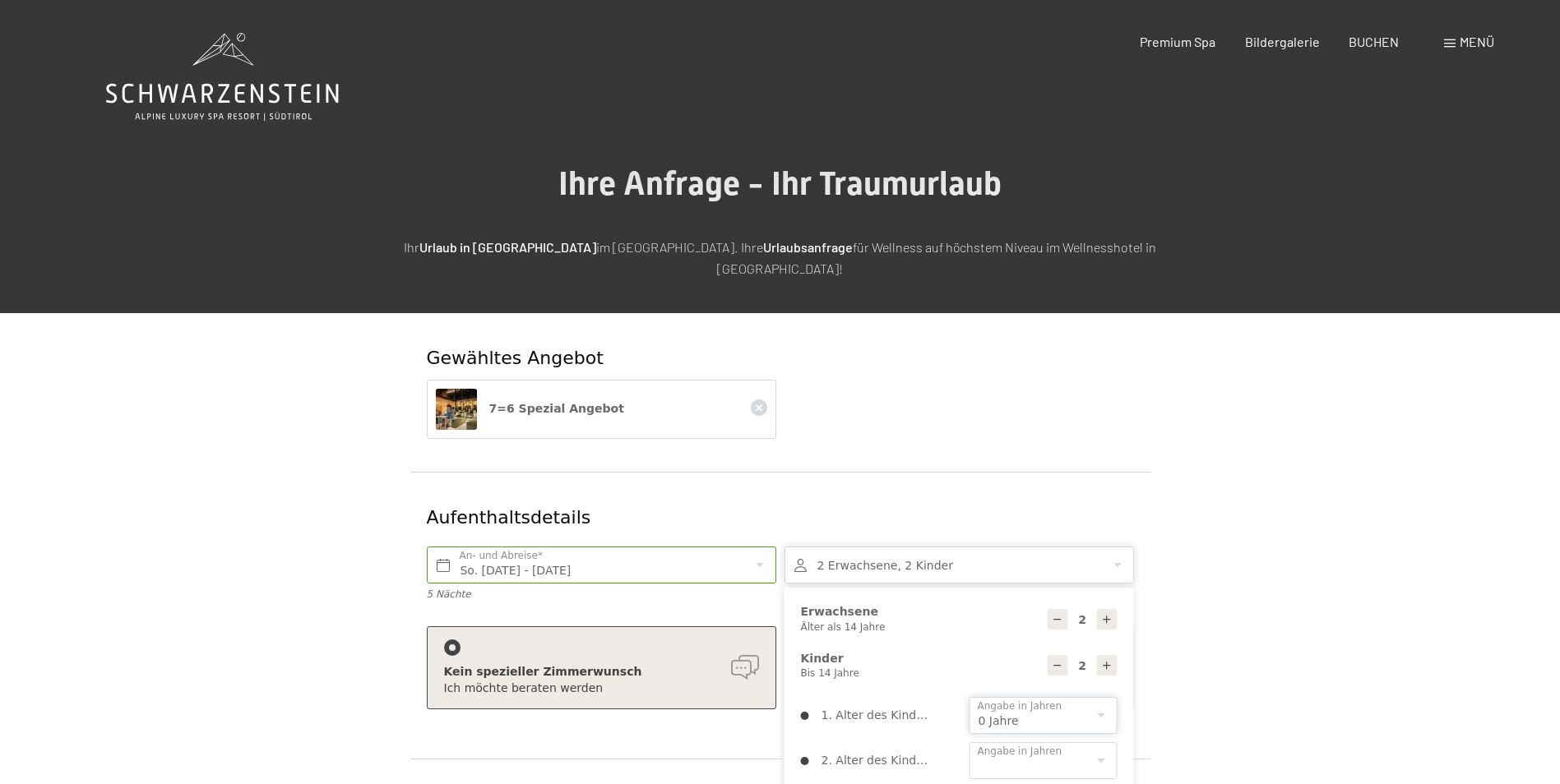
click at [970, 697] on select "0 1 2 3 4 5 6 7 8 9 10 11 12 13 14" at bounding box center [1044, 715] width 148 height 37
click at [1088, 743] on select "0 1 2 3 4 5 6 7 8 9 10 11 12 13 14" at bounding box center [1044, 761] width 148 height 37
select select "4"
click at [970, 743] on select "0 1 2 3 4 5 6 7 8 9 10 11 12 13 14" at bounding box center [1044, 761] width 148 height 37
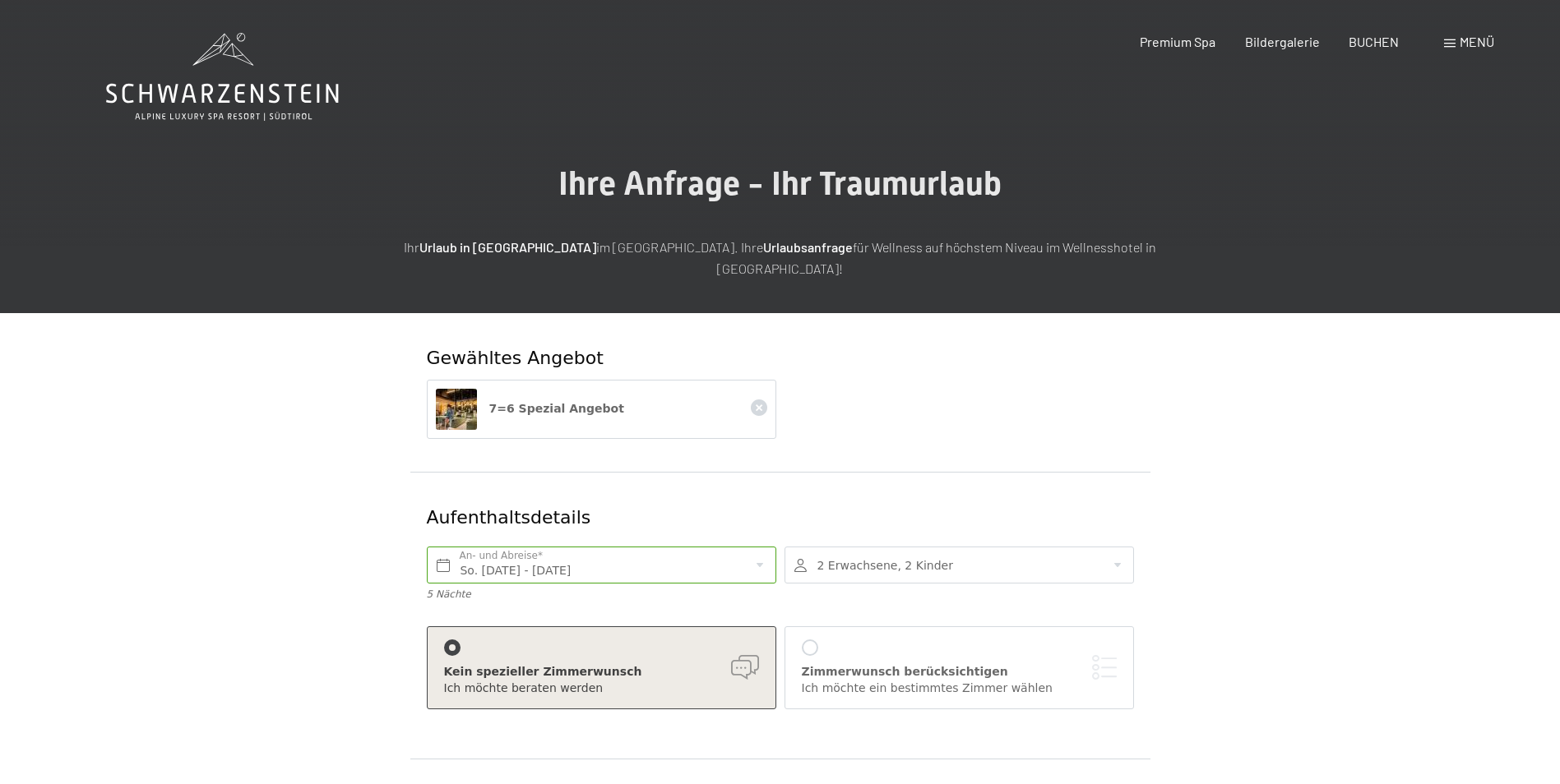
click at [961, 546] on div at bounding box center [959, 565] width 349 height 37
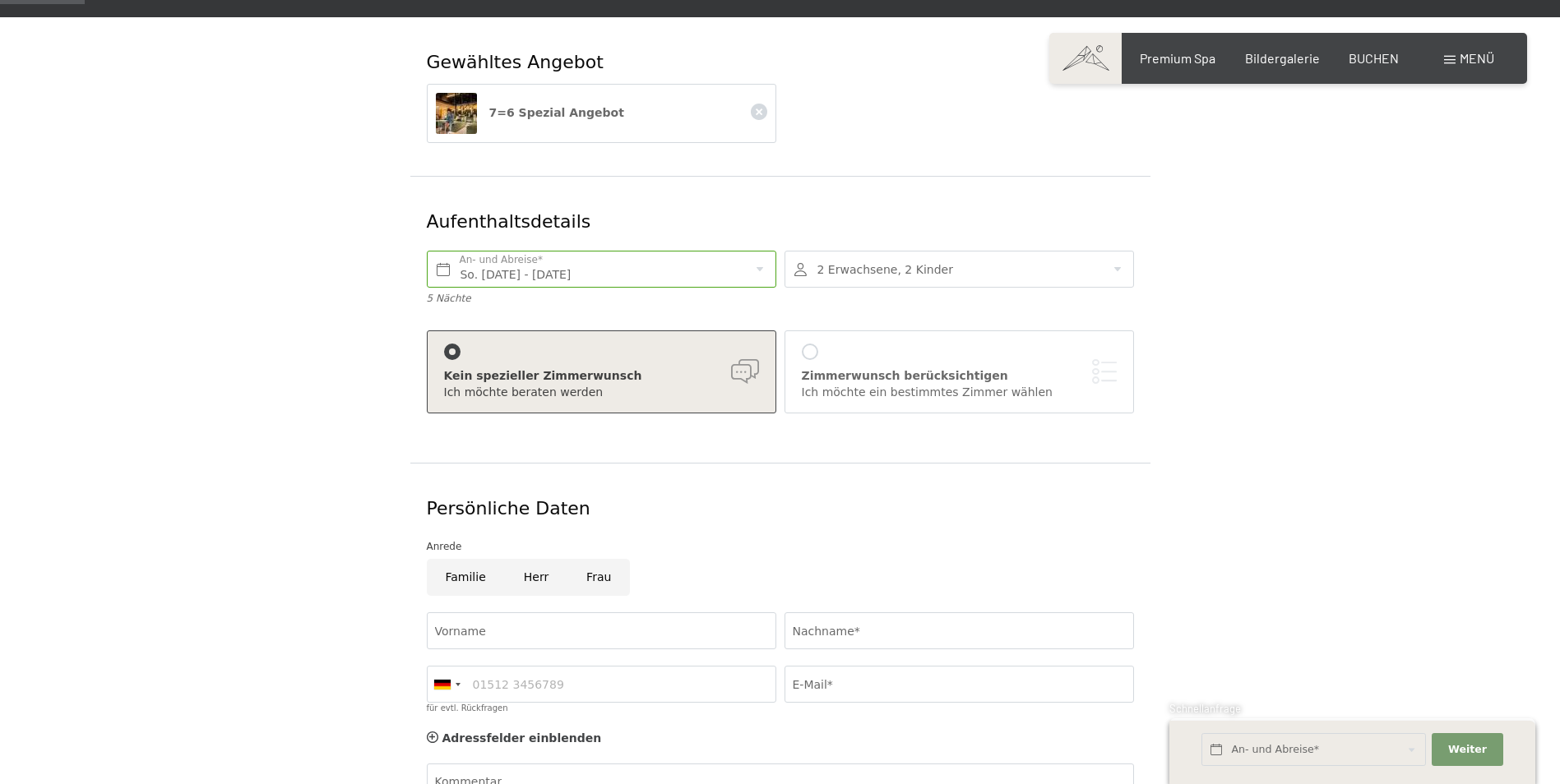
scroll to position [329, 0]
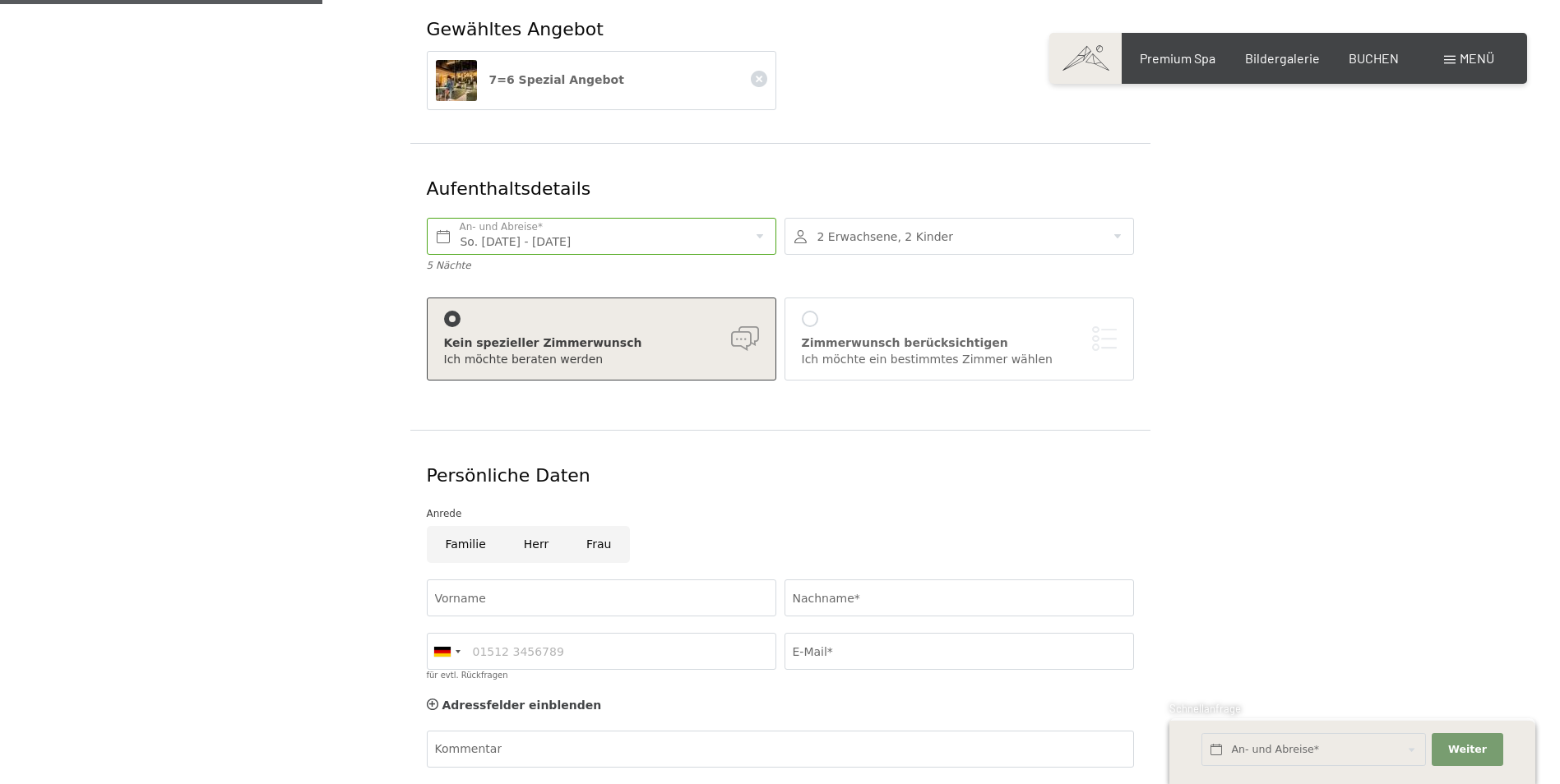
click at [531, 526] on input "Herr" at bounding box center [536, 545] width 62 height 37
radio input "true"
click at [515, 579] on input "Vorname" at bounding box center [601, 598] width 349 height 37
type input "Manuel"
type input "Feichter"
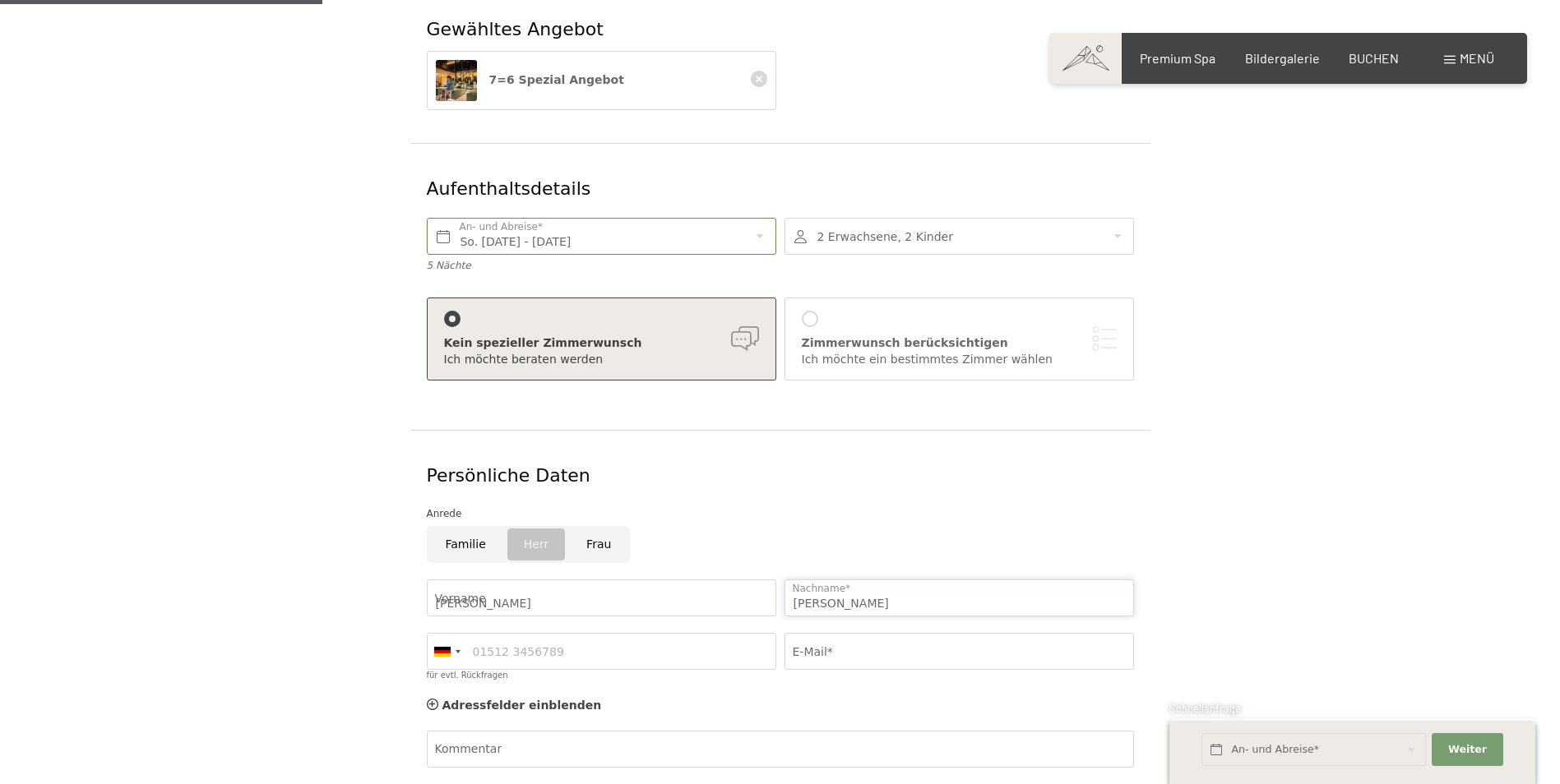
type input "06504575500"
type input "manu.88@live.at"
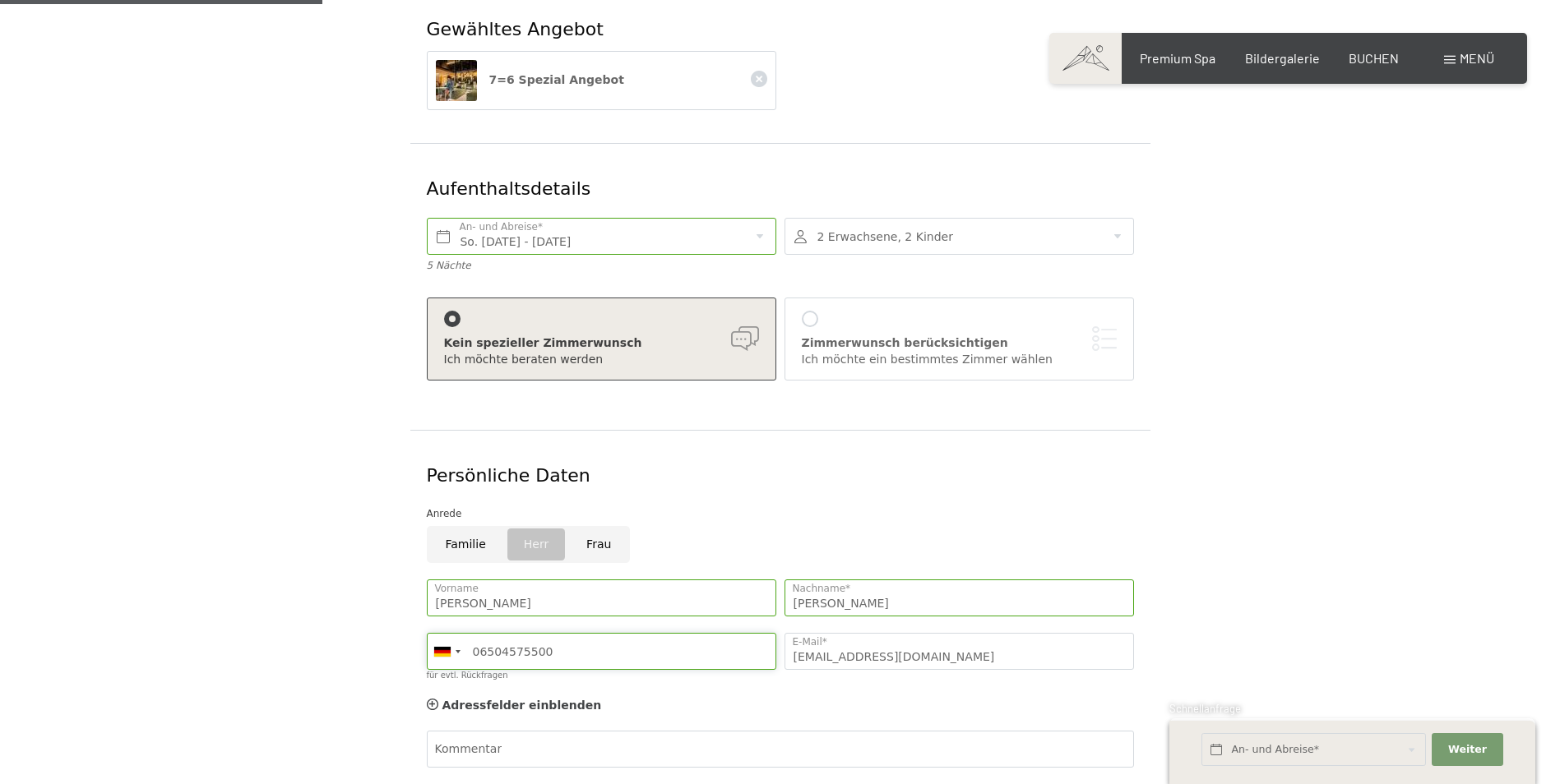
click at [474, 633] on input "06504575500" at bounding box center [601, 652] width 349 height 37
click at [449, 636] on div at bounding box center [446, 652] width 37 height 36
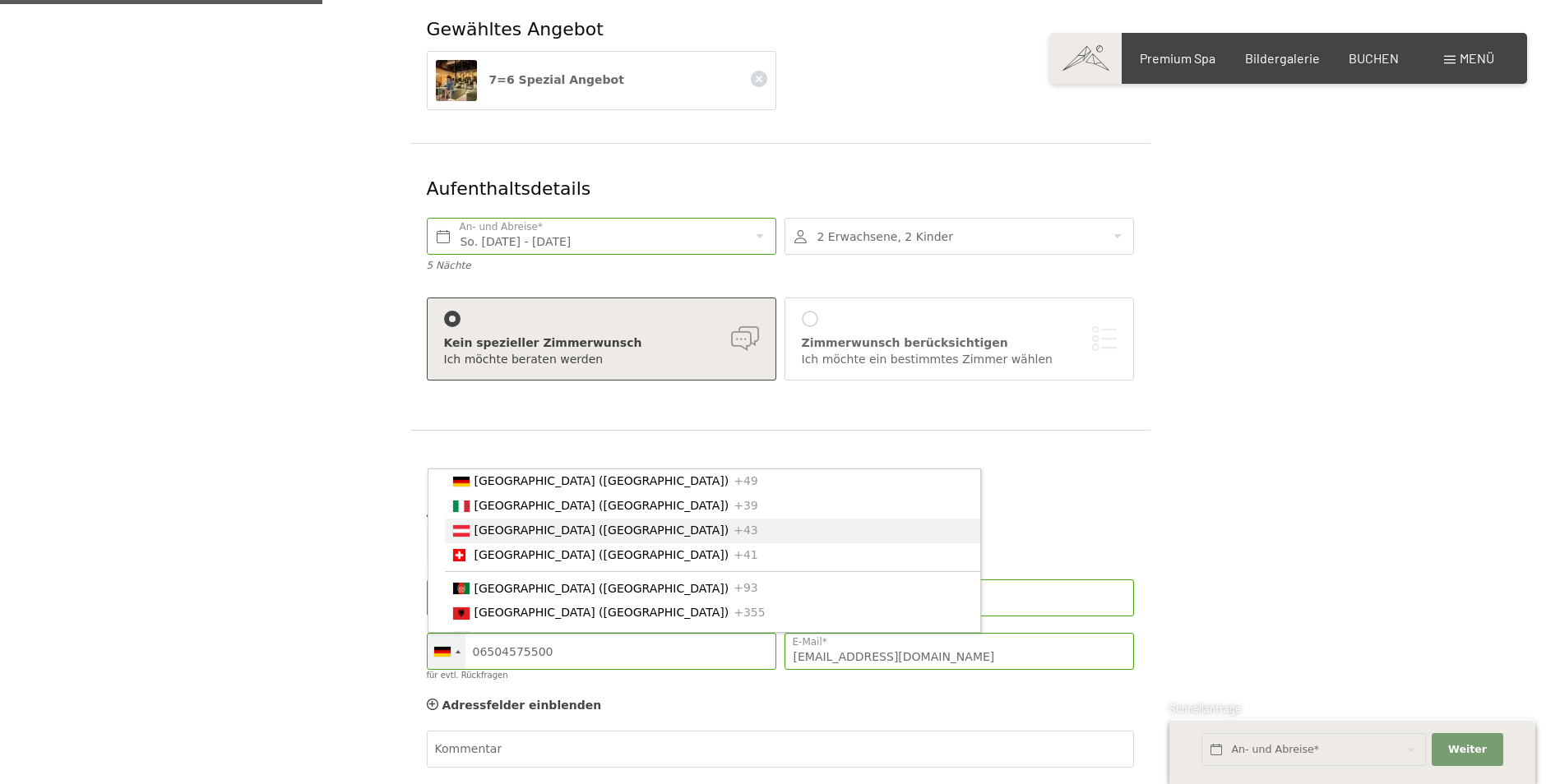
click at [487, 524] on span "[GEOGRAPHIC_DATA] ([GEOGRAPHIC_DATA])" at bounding box center [601, 530] width 255 height 13
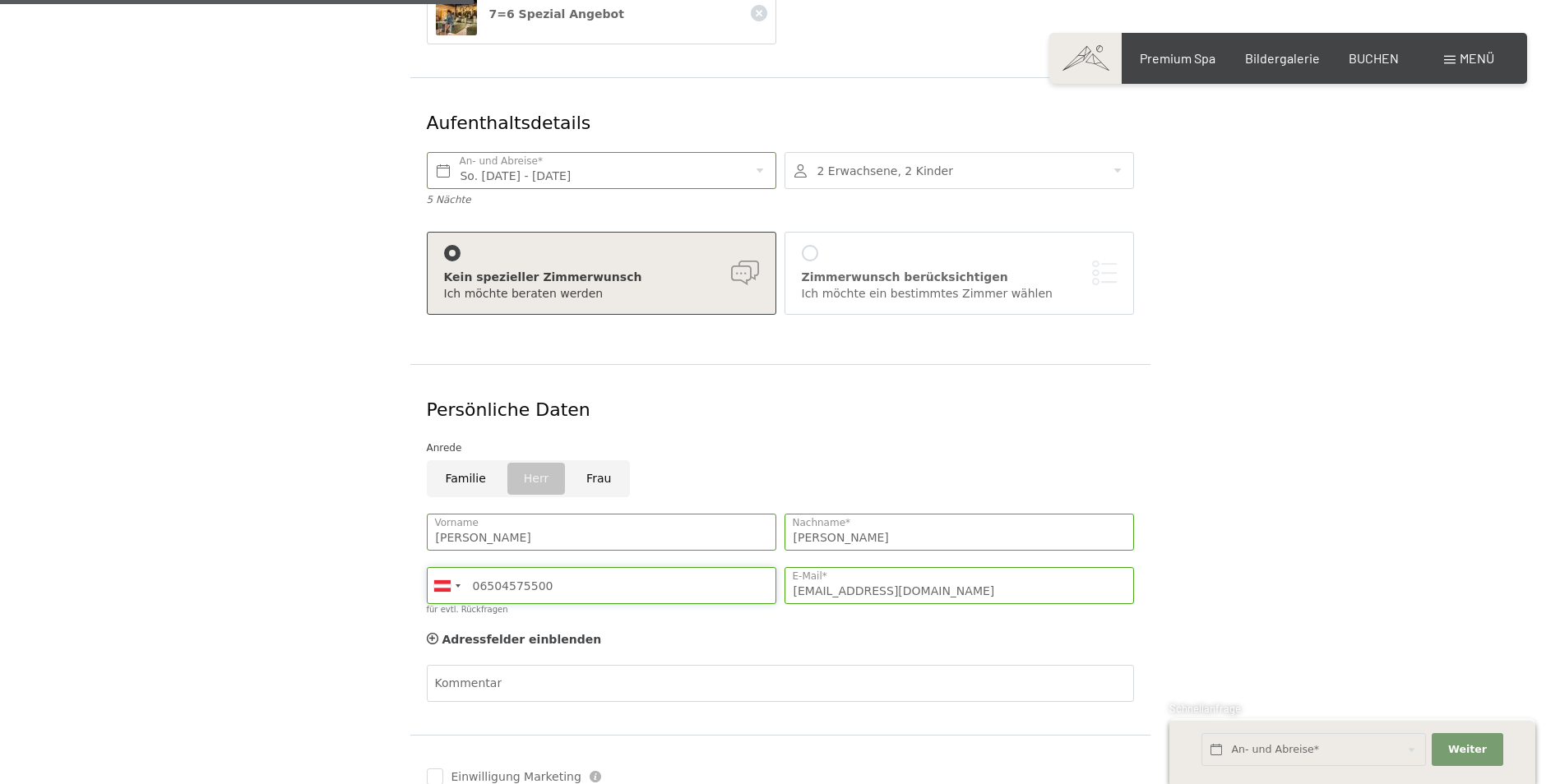
scroll to position [493, 0]
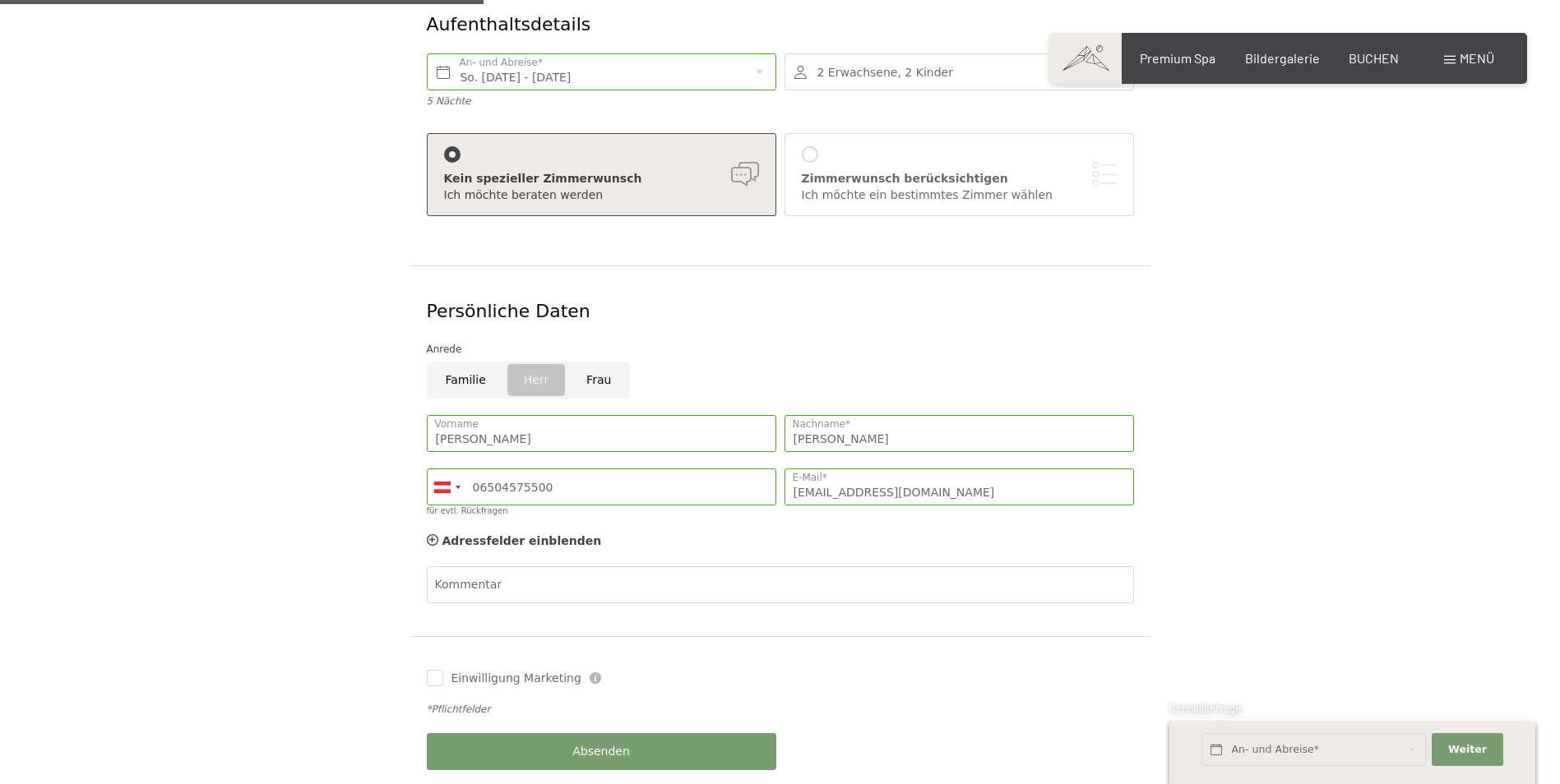
drag, startPoint x: 462, startPoint y: 555, endPoint x: 1427, endPoint y: 464, distance: 969.3
click at [1427, 464] on div "Gewähltes Angebot 7=6 Spezial Angebot Aufenthaltsdetails So. 09.11.2025 - Fr. 1…" at bounding box center [780, 312] width 1560 height 983
click at [432, 670] on input "Einwilligung Marketing" at bounding box center [435, 678] width 16 height 16
checkbox input "true"
click at [576, 744] on span "Absenden" at bounding box center [600, 752] width 58 height 16
